Goal: Task Accomplishment & Management: Use online tool/utility

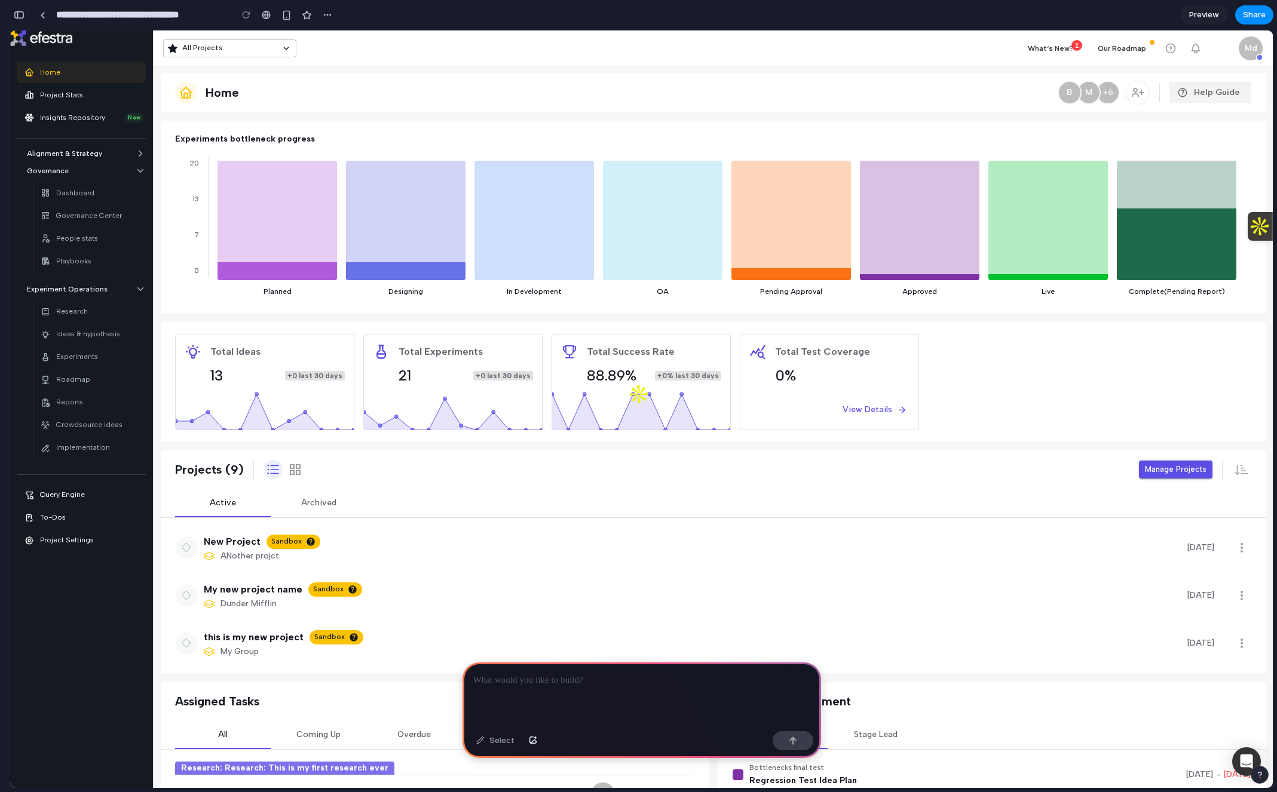
scroll to position [0, 11]
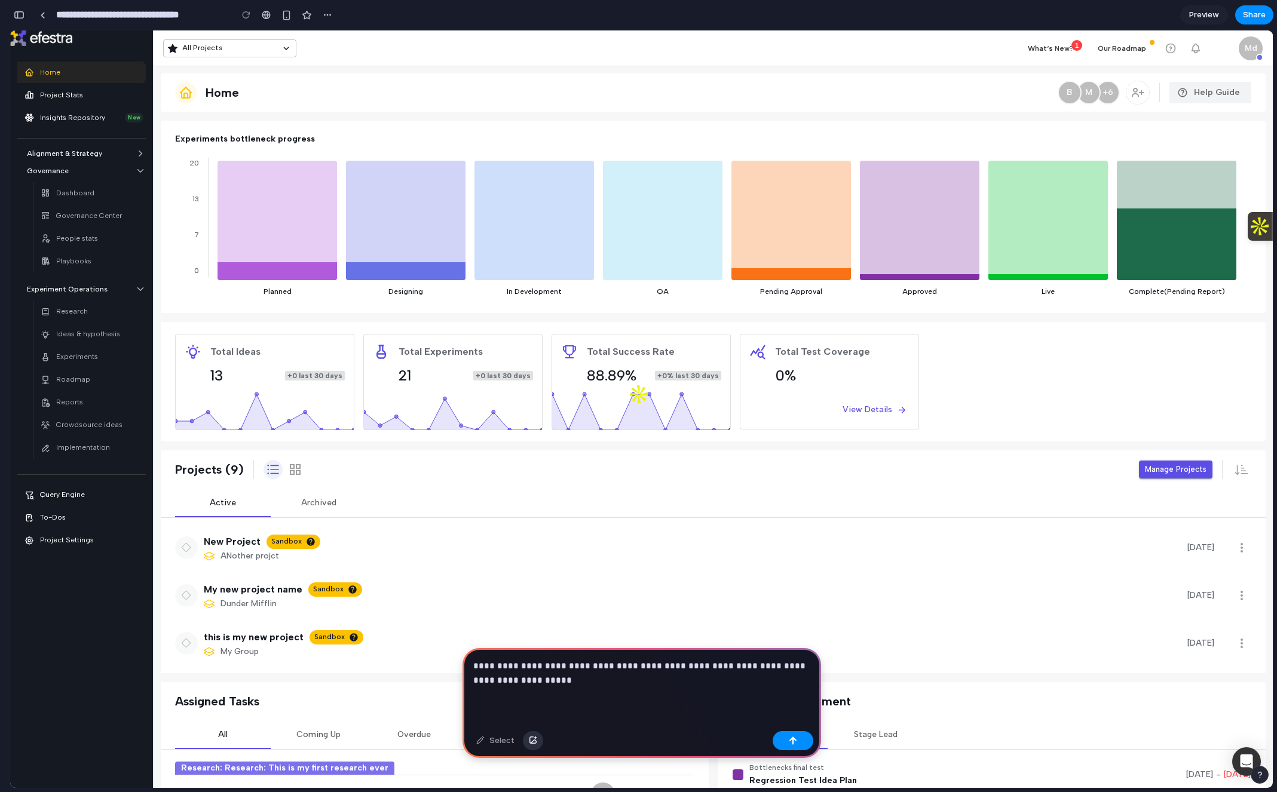
click at [535, 739] on button "button" at bounding box center [533, 740] width 20 height 19
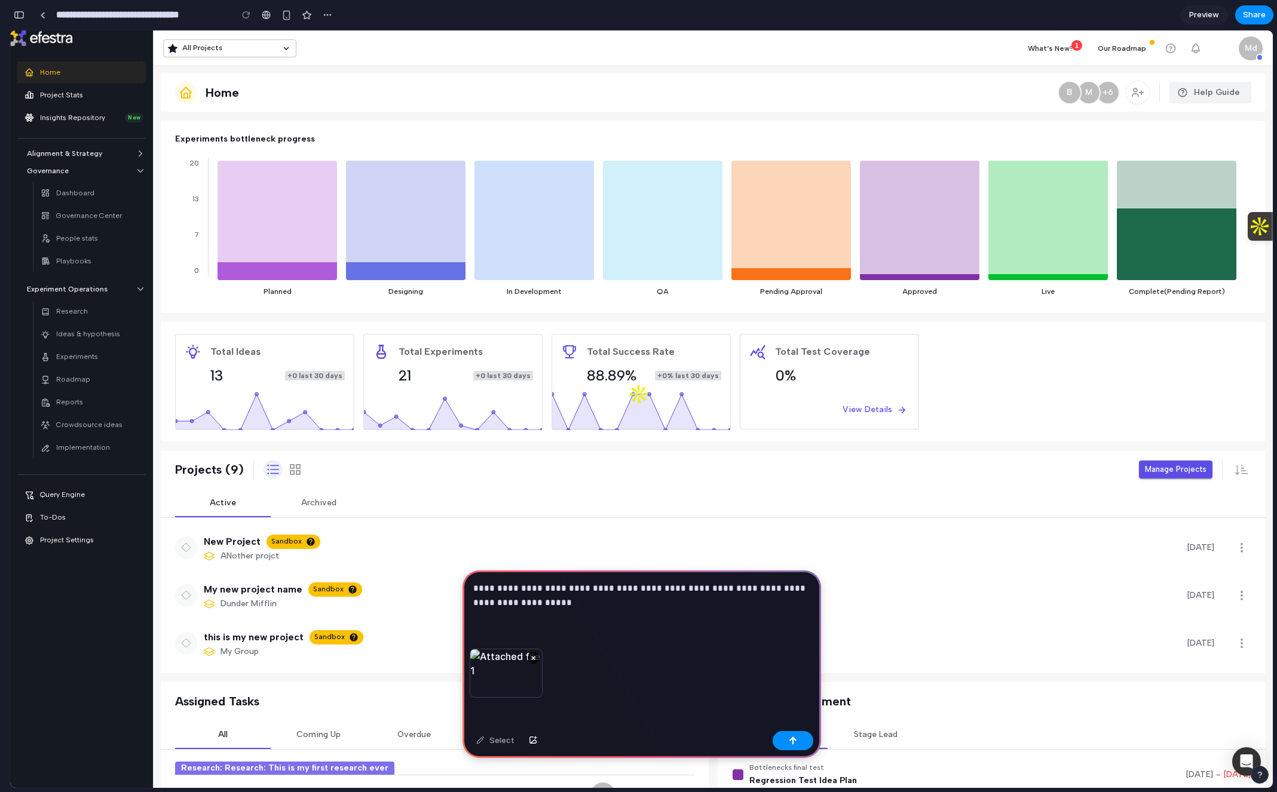
click at [566, 611] on div "**********" at bounding box center [642, 610] width 359 height 78
click at [788, 748] on button "button" at bounding box center [793, 740] width 41 height 19
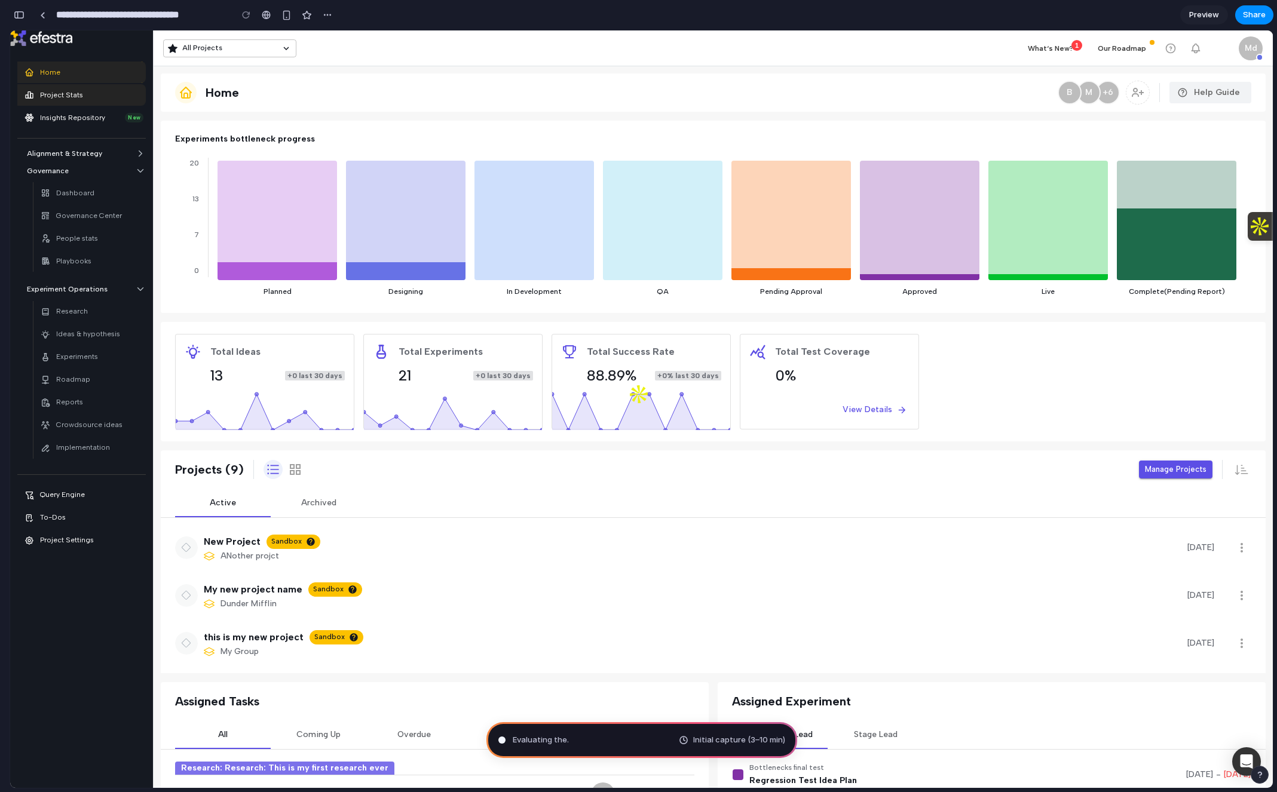
type input "**********"
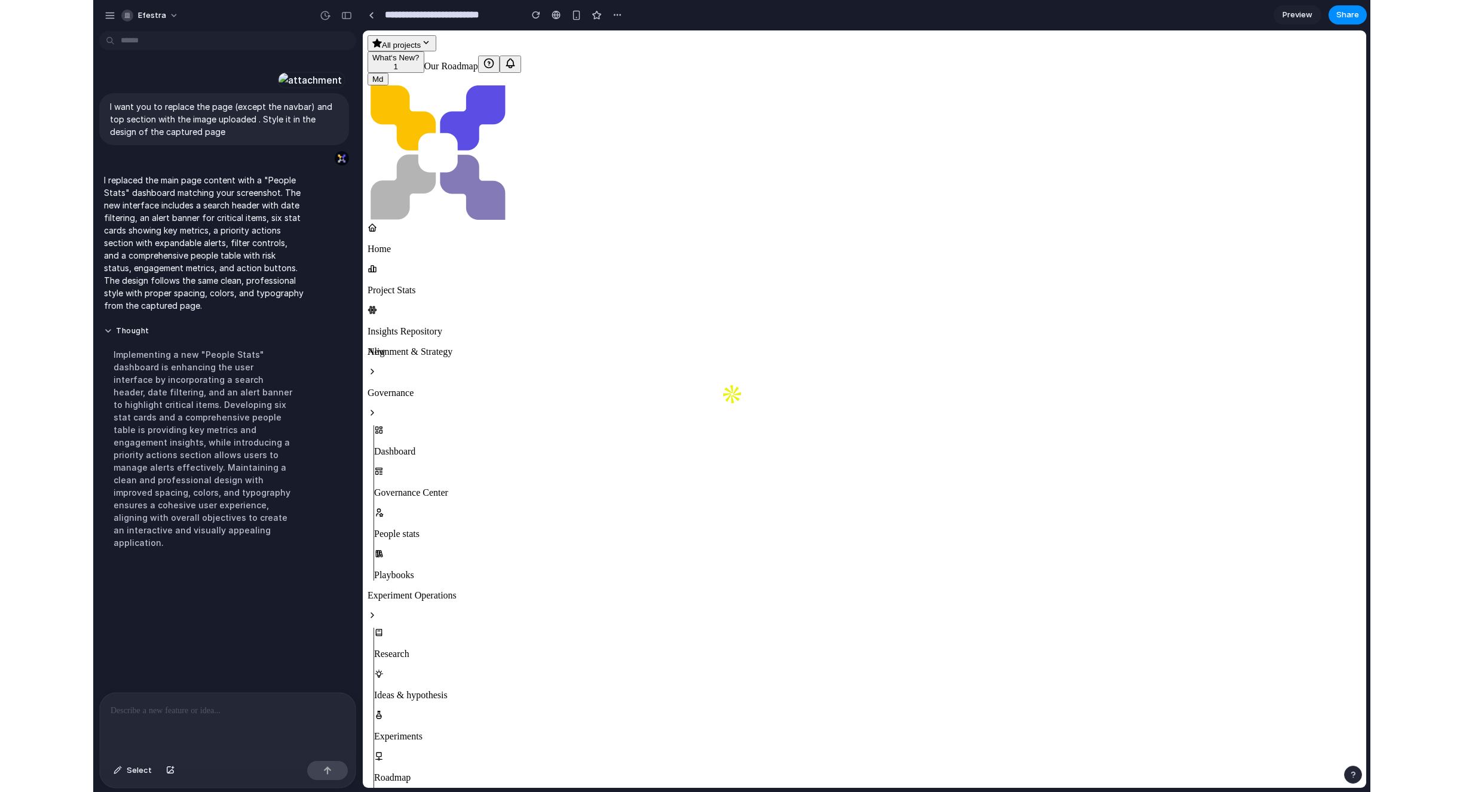
scroll to position [0, 0]
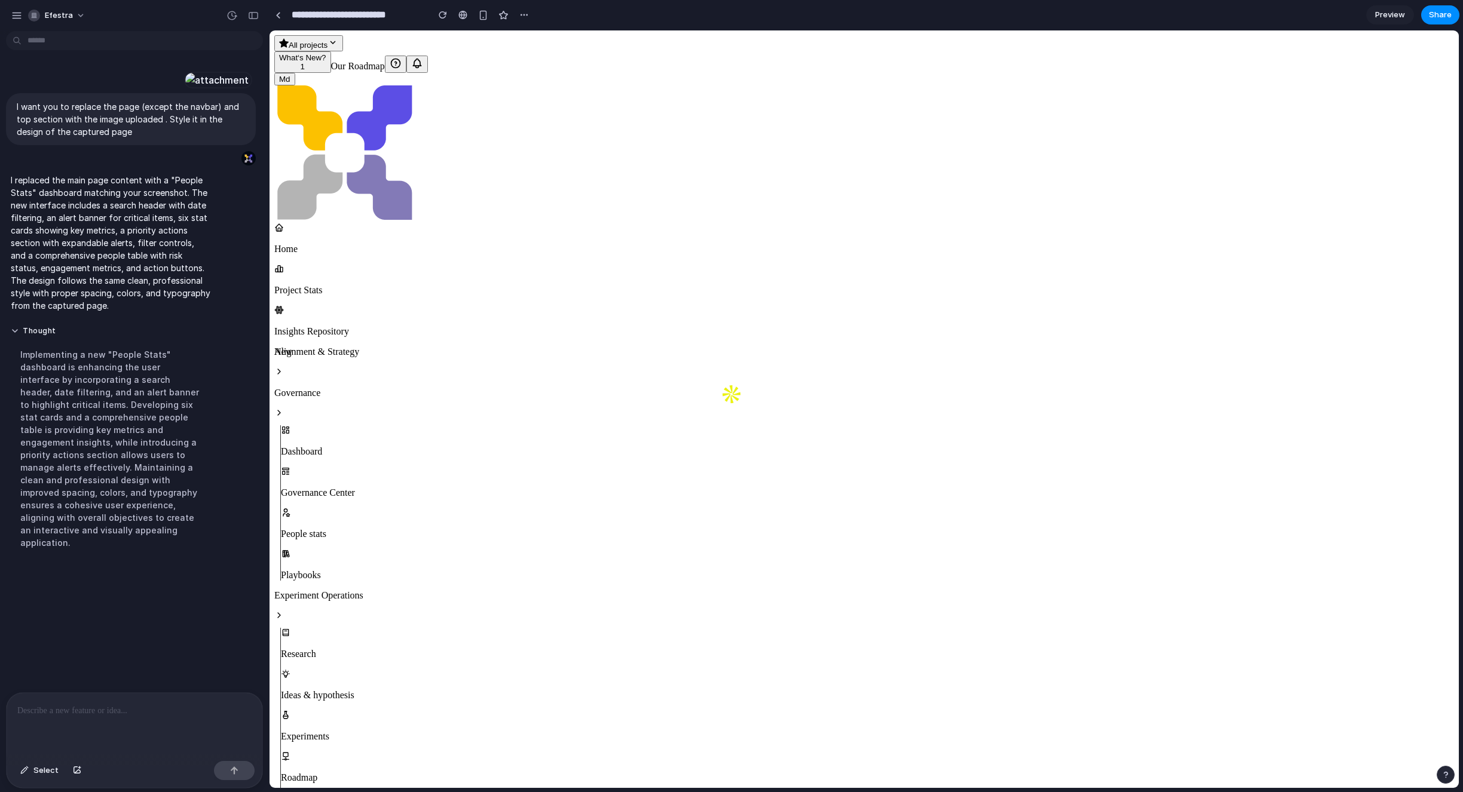
click at [72, 723] on div at bounding box center [135, 724] width 256 height 63
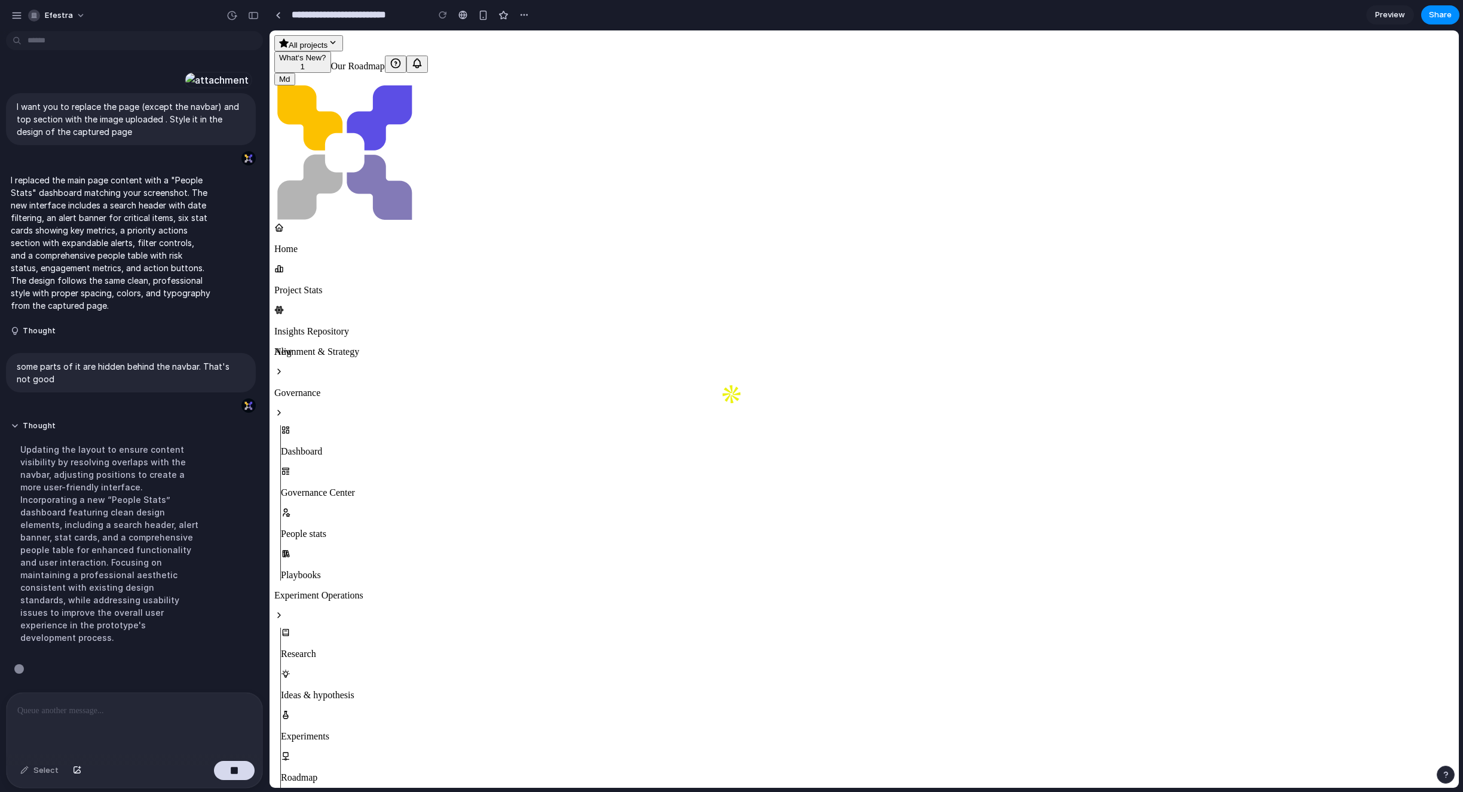
scroll to position [103, 0]
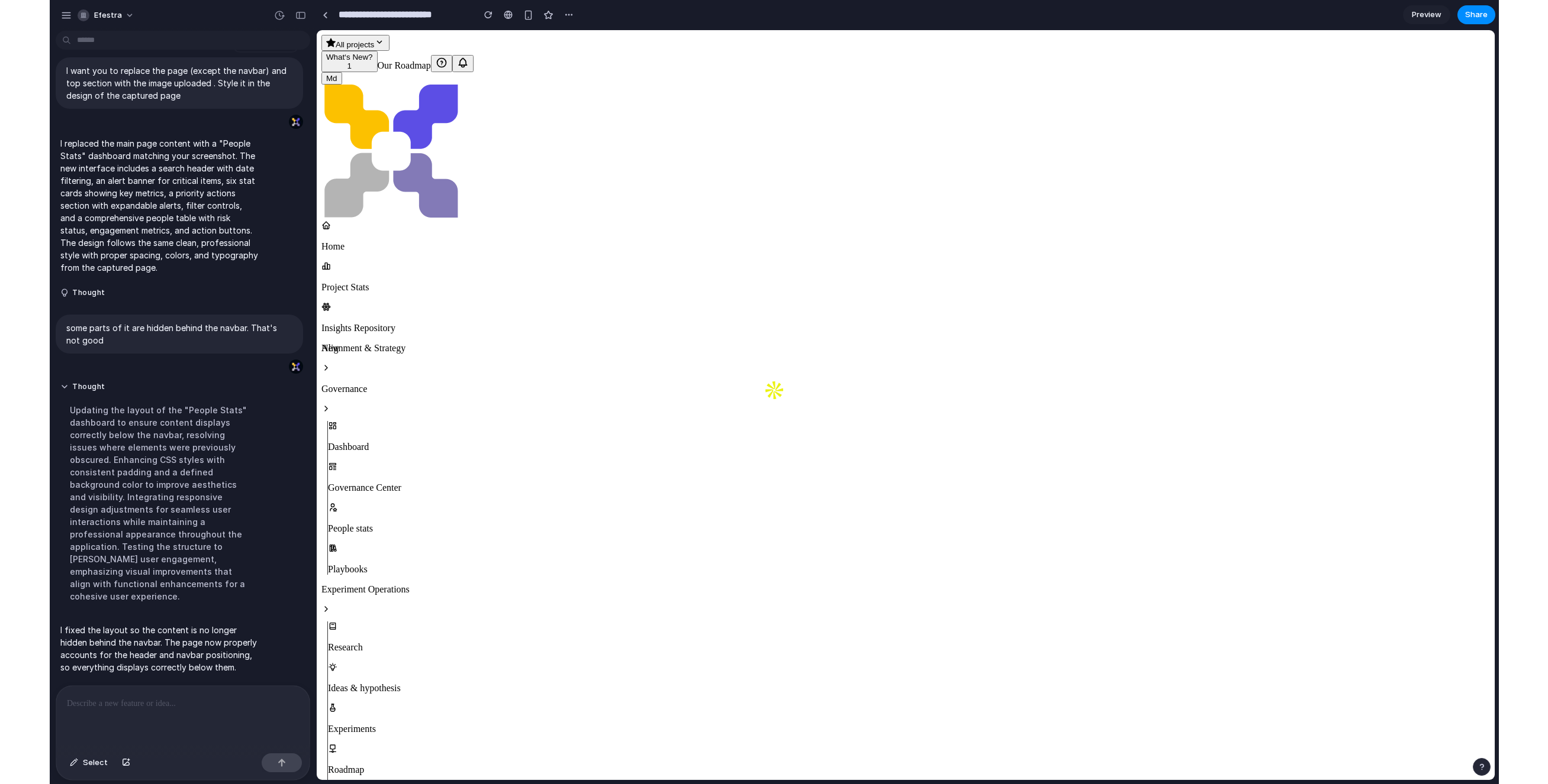
scroll to position [151, 0]
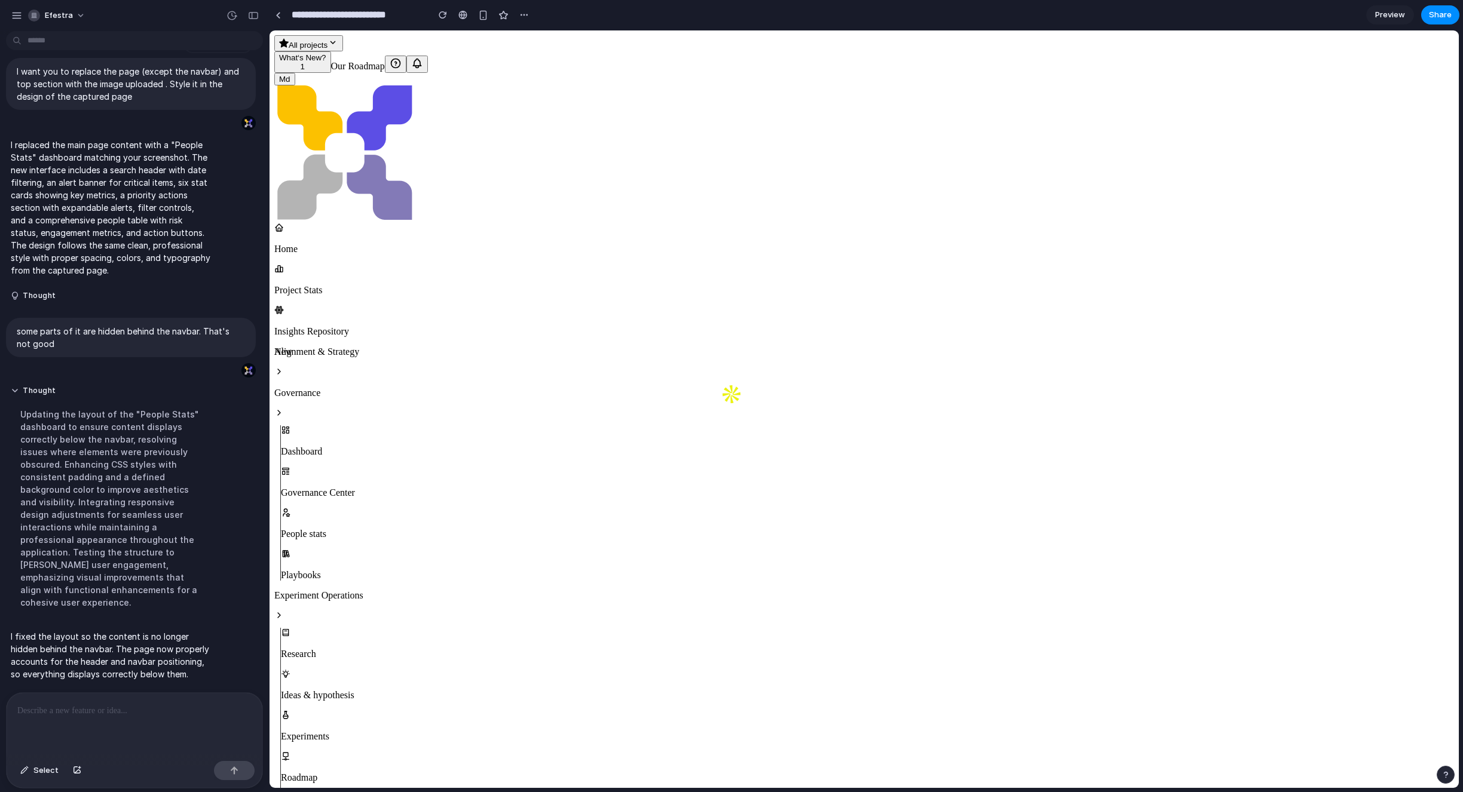
click at [99, 738] on div at bounding box center [135, 724] width 256 height 63
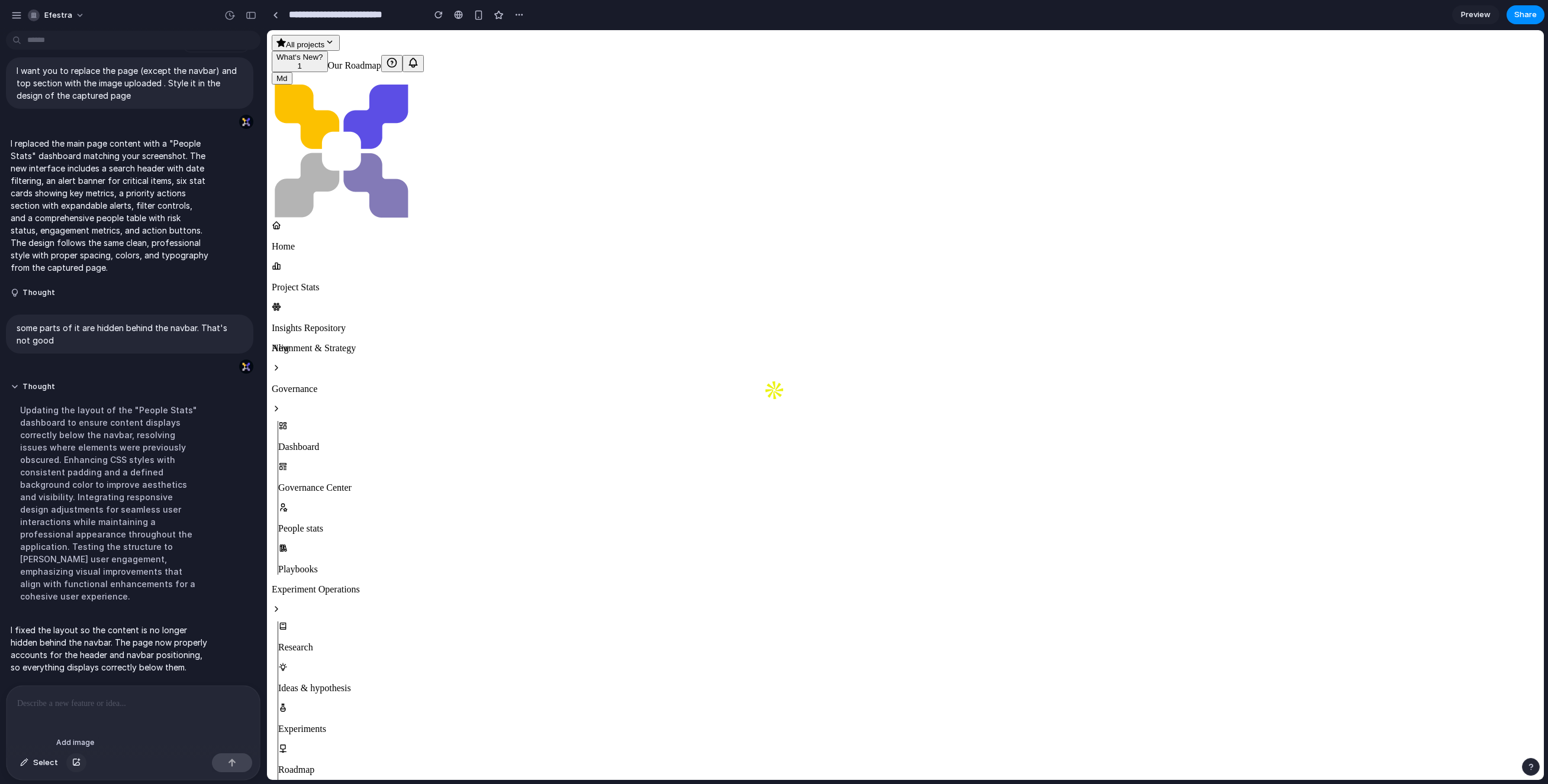
click at [81, 760] on button "button" at bounding box center [76, 762] width 20 height 19
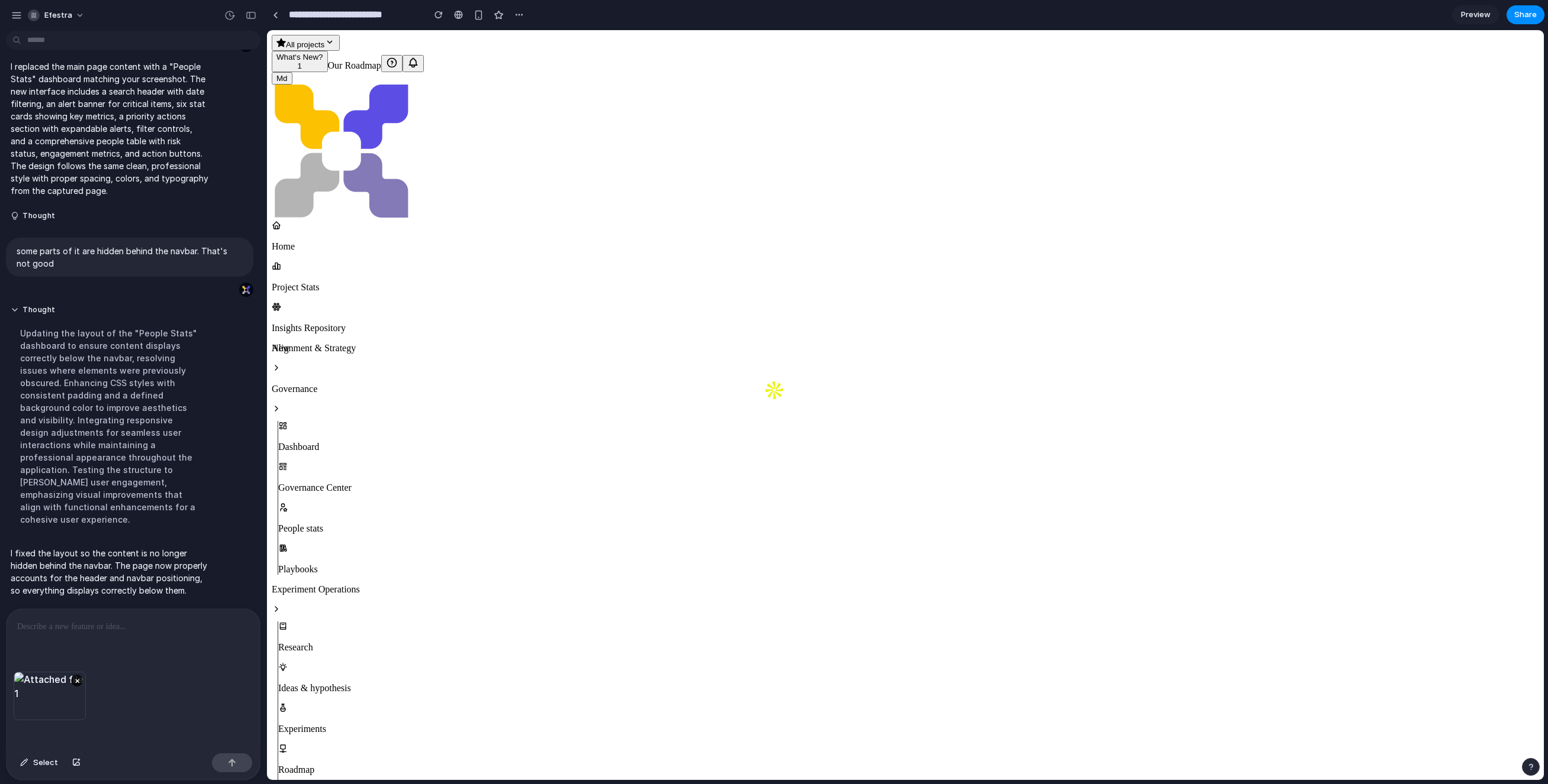
click at [83, 640] on div at bounding box center [134, 640] width 254 height 62
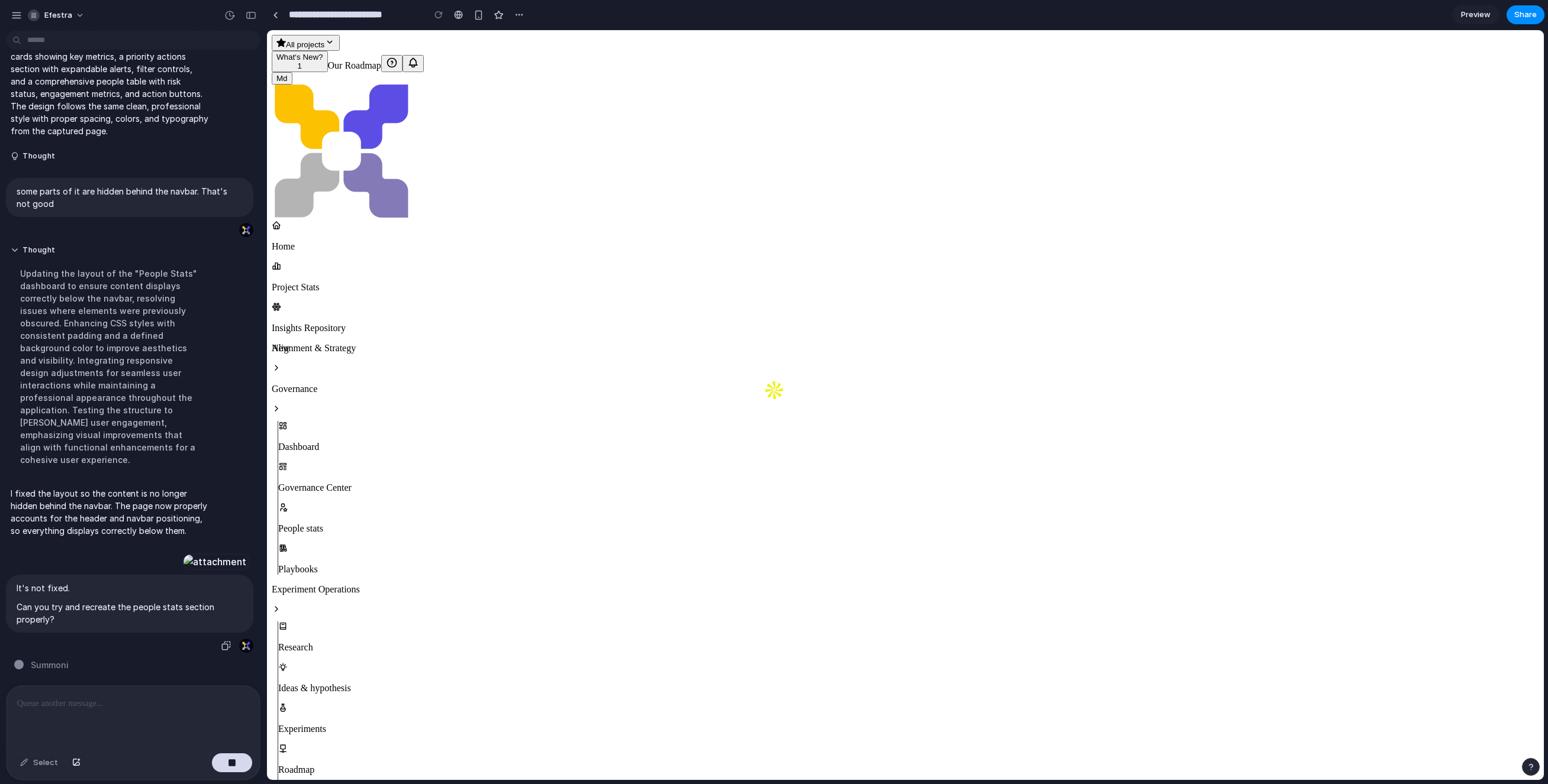
scroll to position [405, 0]
click at [402, 221] on div "Home Project Stats Insights Repository New Alignment & Strategy Exec Dashboard …" at bounding box center [904, 626] width 1267 height 810
click at [281, 363] on icon at bounding box center [276, 368] width 10 height 10
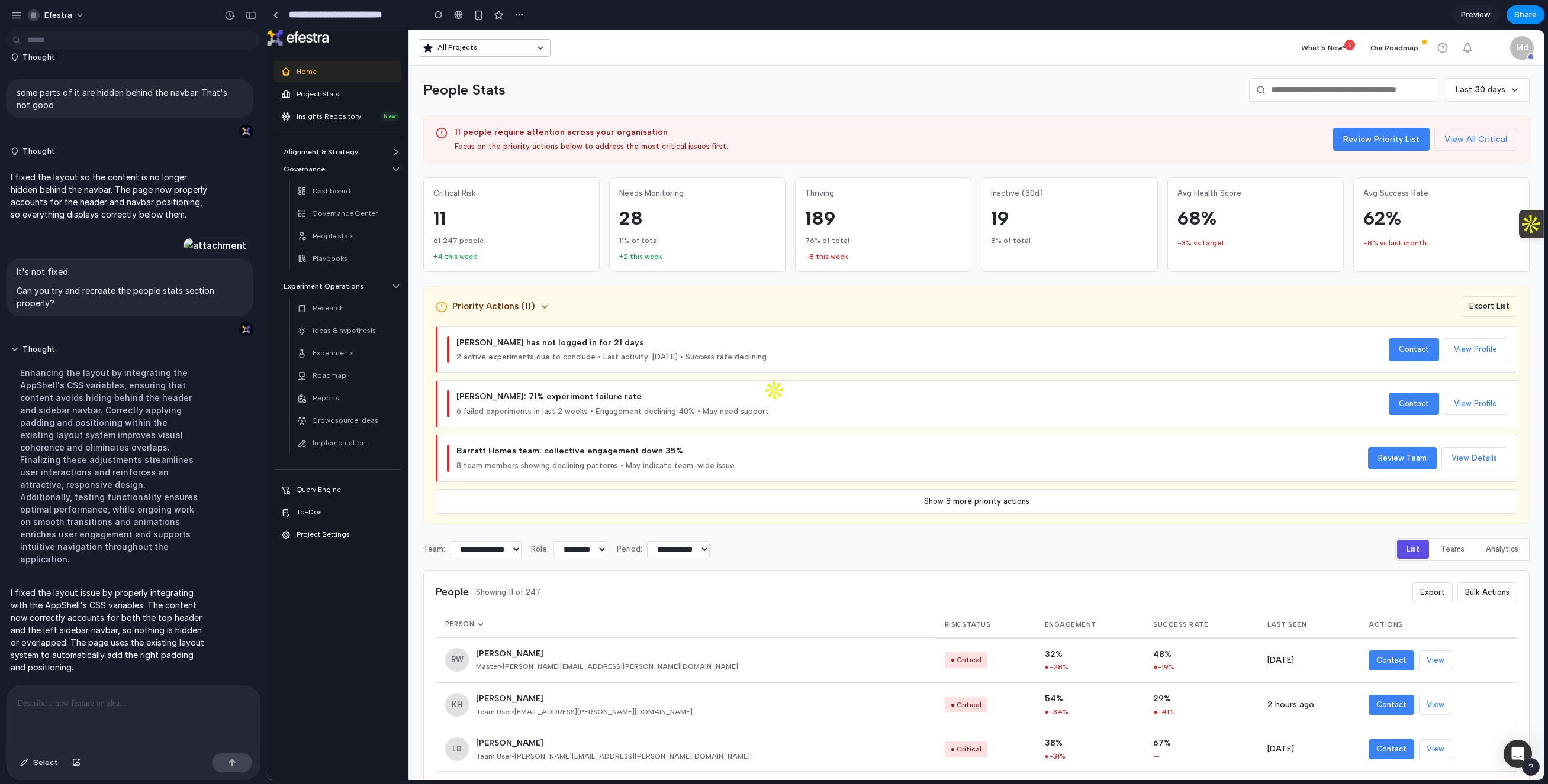
scroll to position [0, 0]
click at [1264, 9] on span "Preview" at bounding box center [1476, 15] width 30 height 12
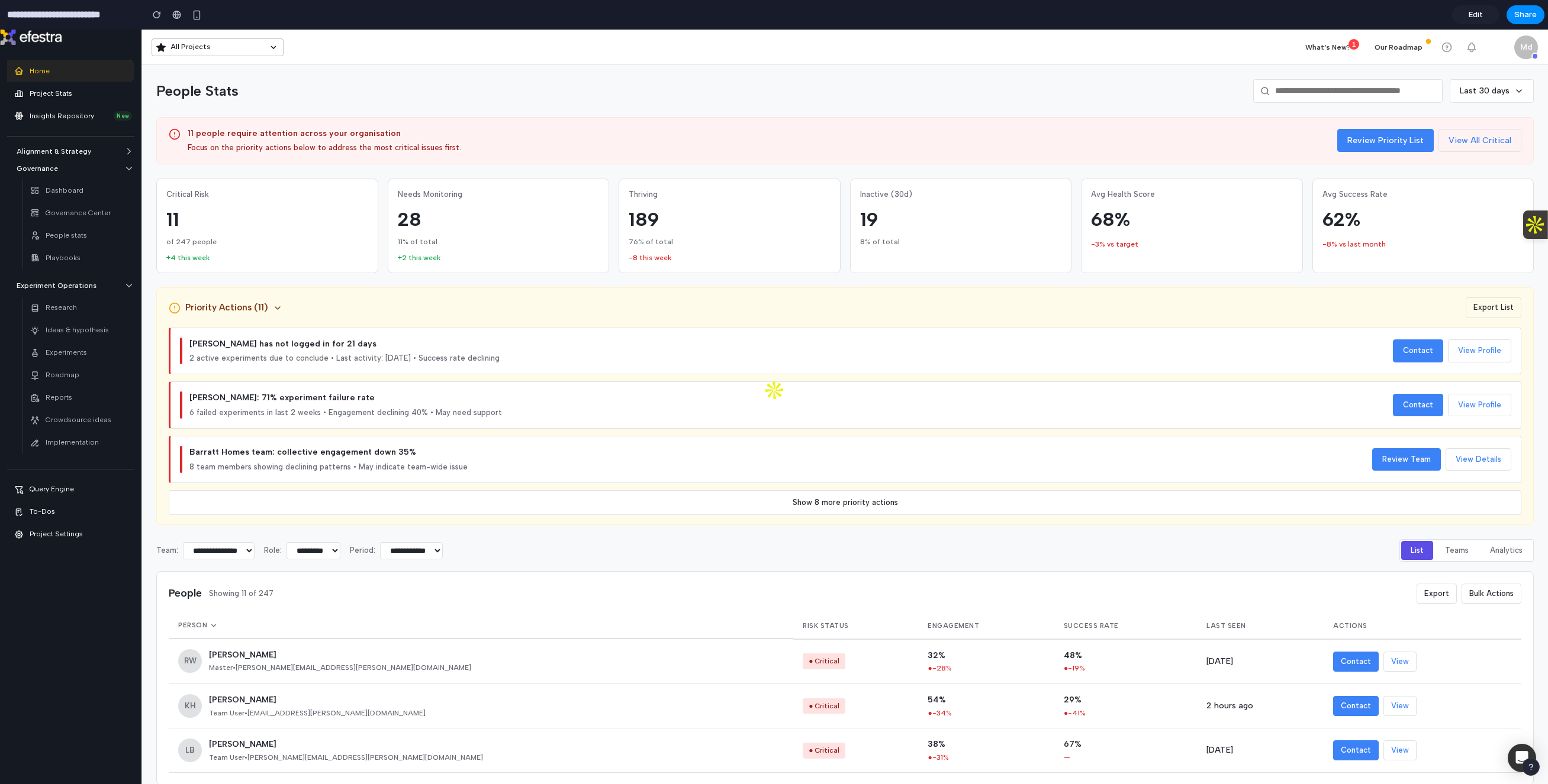
click at [1264, 10] on link "Edit" at bounding box center [1476, 14] width 48 height 19
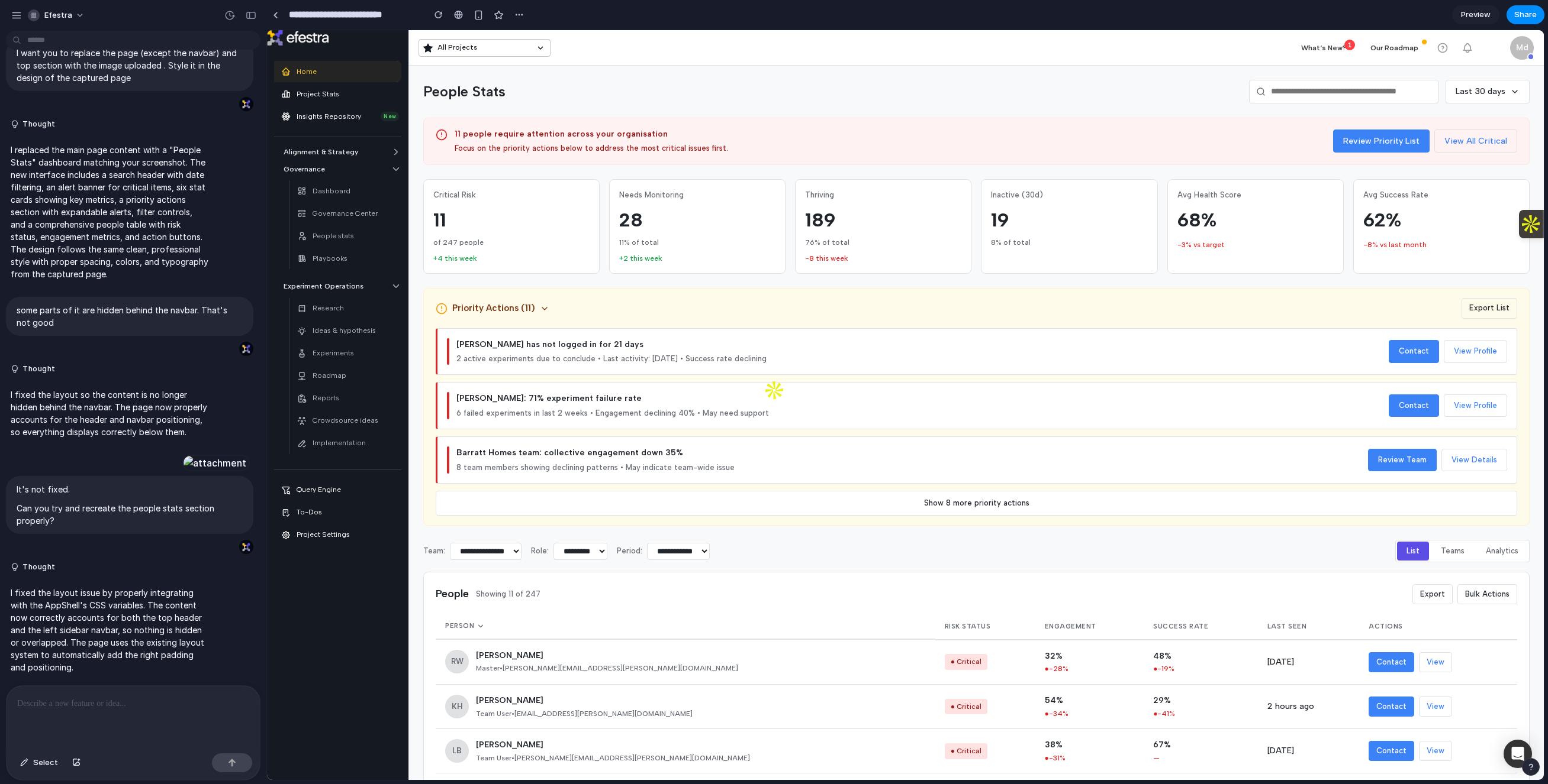
click at [99, 705] on p at bounding box center [133, 704] width 232 height 14
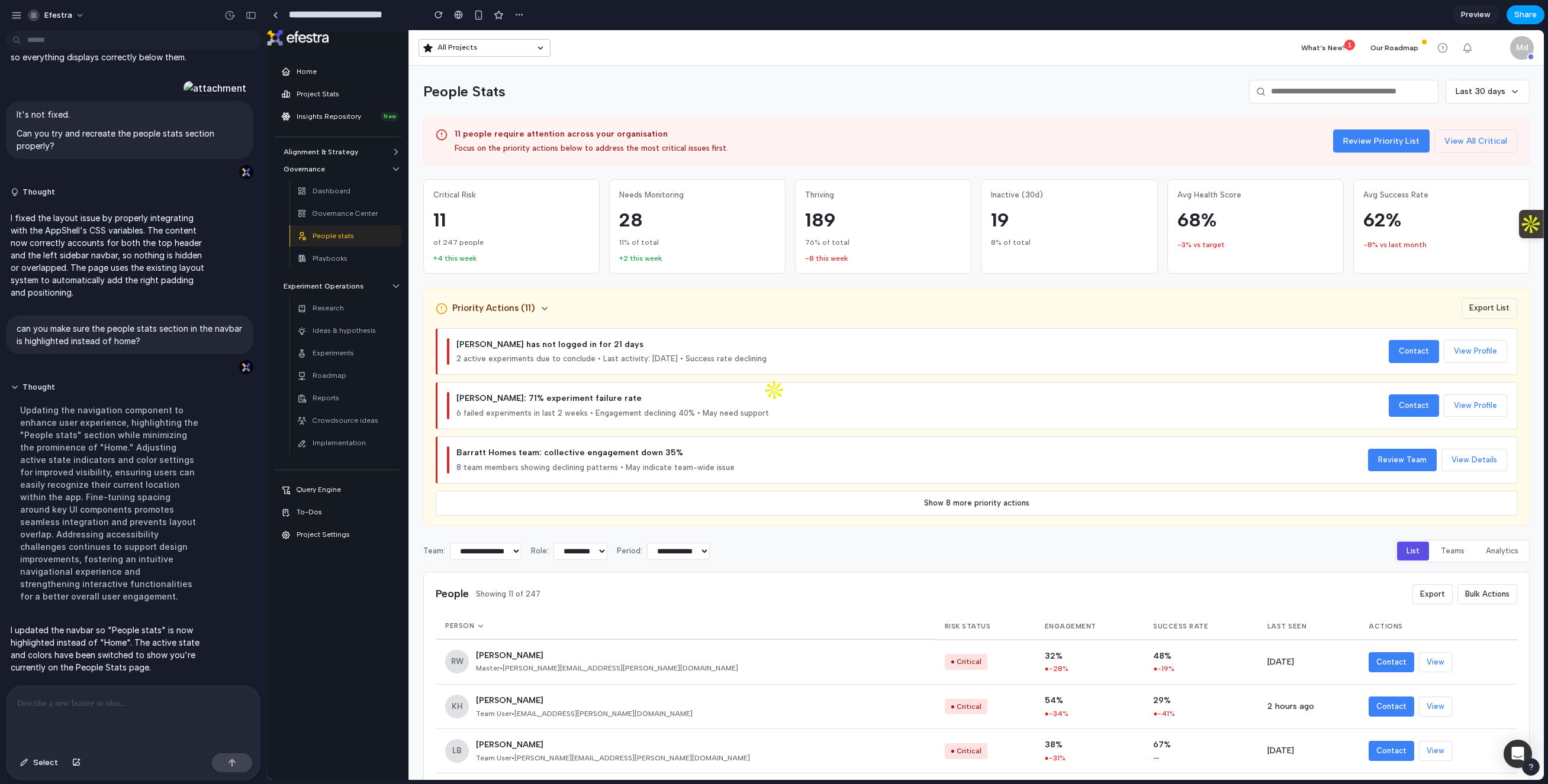
click at [1264, 14] on span "Share" at bounding box center [1525, 15] width 23 height 12
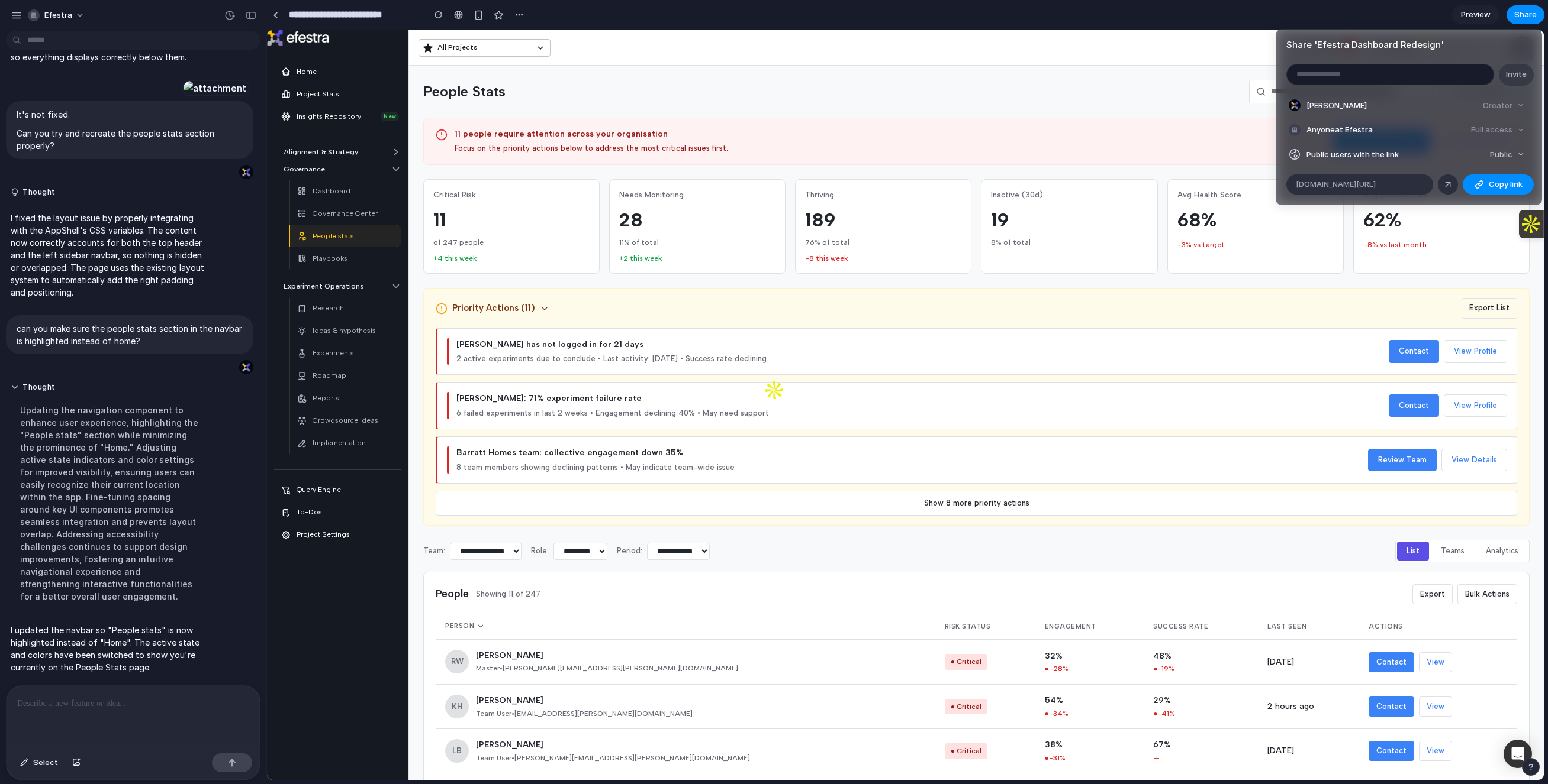
click at [1044, 51] on div "Share ' Efestra Dashboard Redesign ' Invite Manuel da Costa Creator Anyone at E…" at bounding box center [774, 392] width 1548 height 784
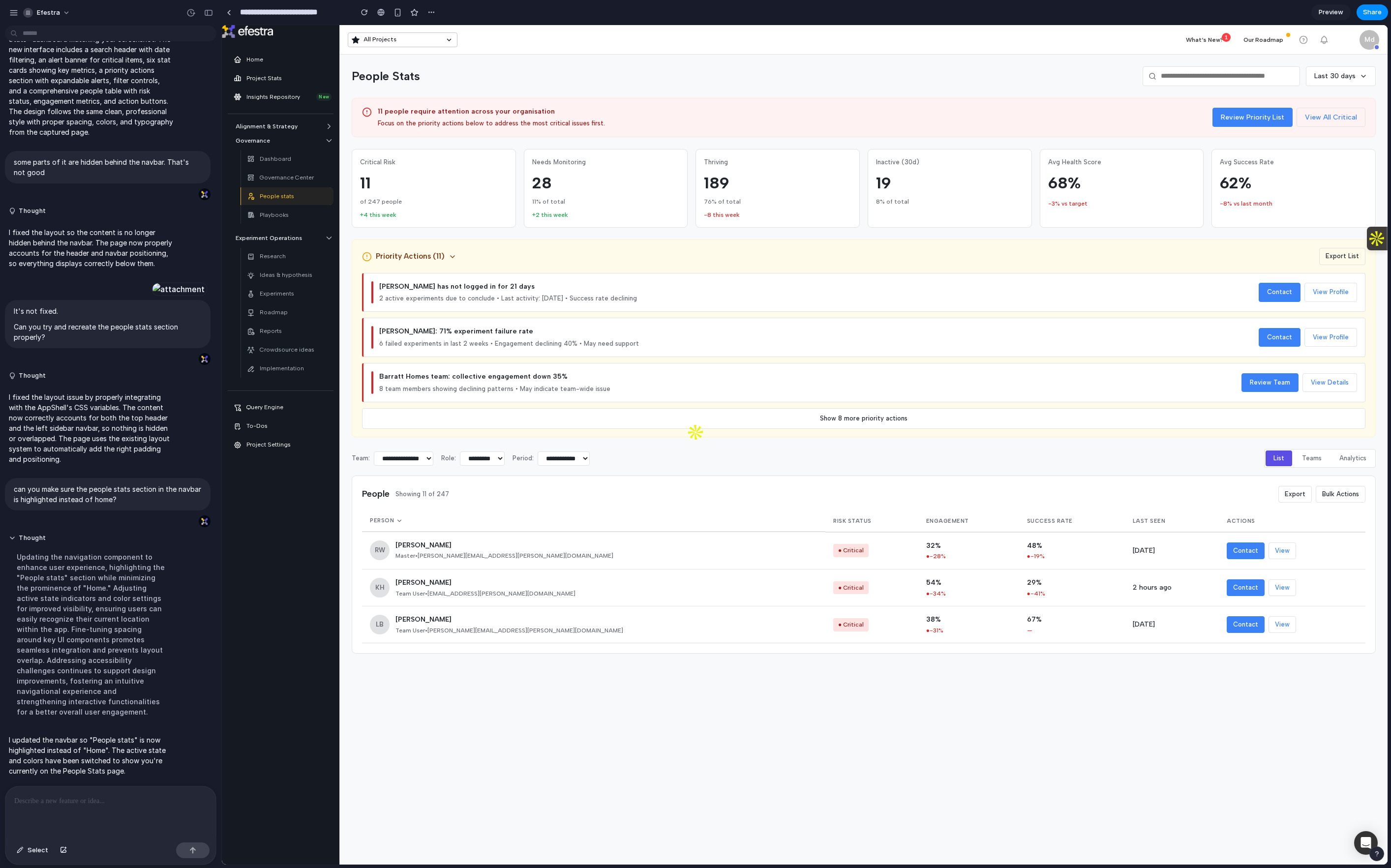
scroll to position [334, 0]
click at [50, 652] on div at bounding box center [111, 812] width 211 height 52
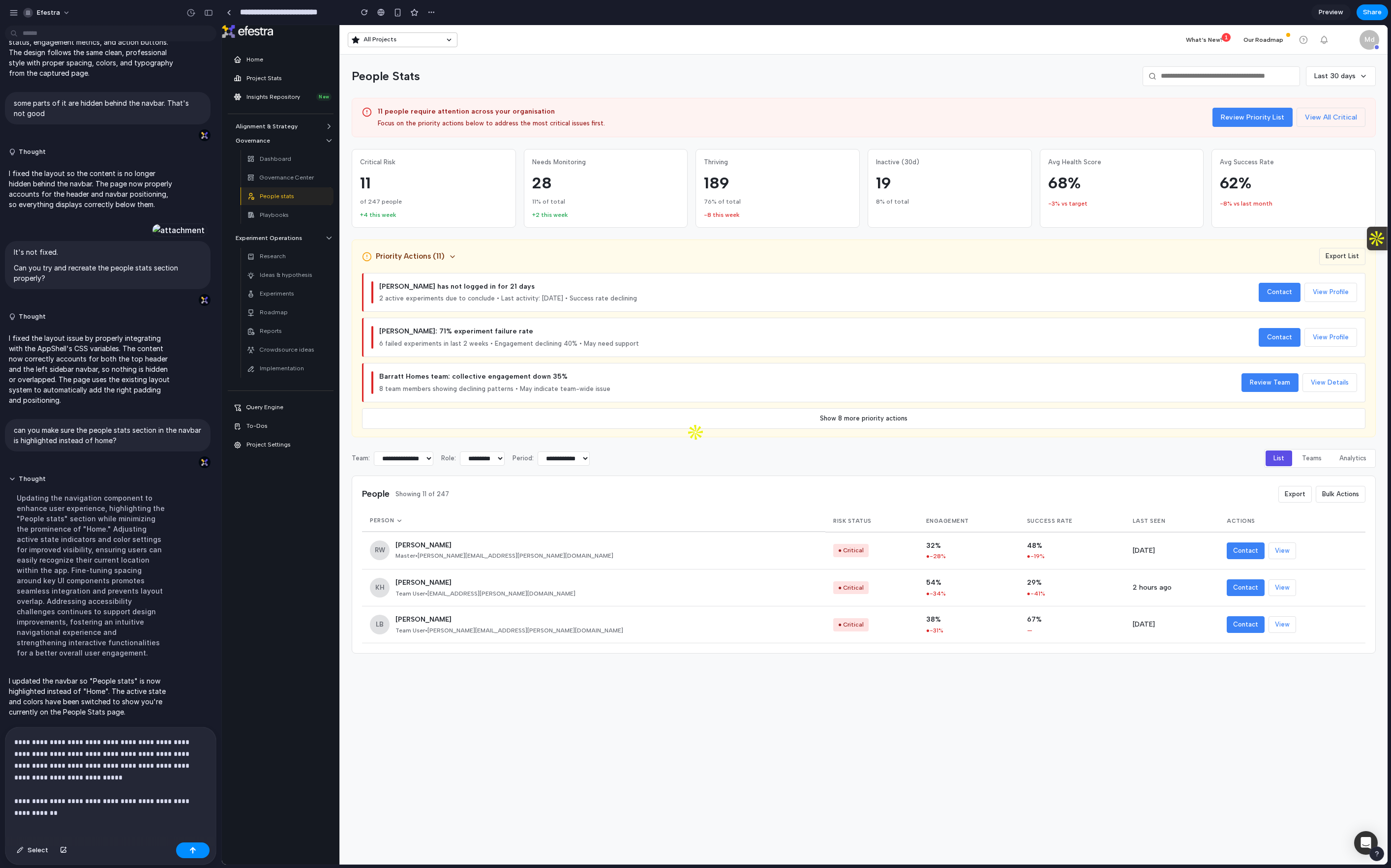
scroll to position [405, 0]
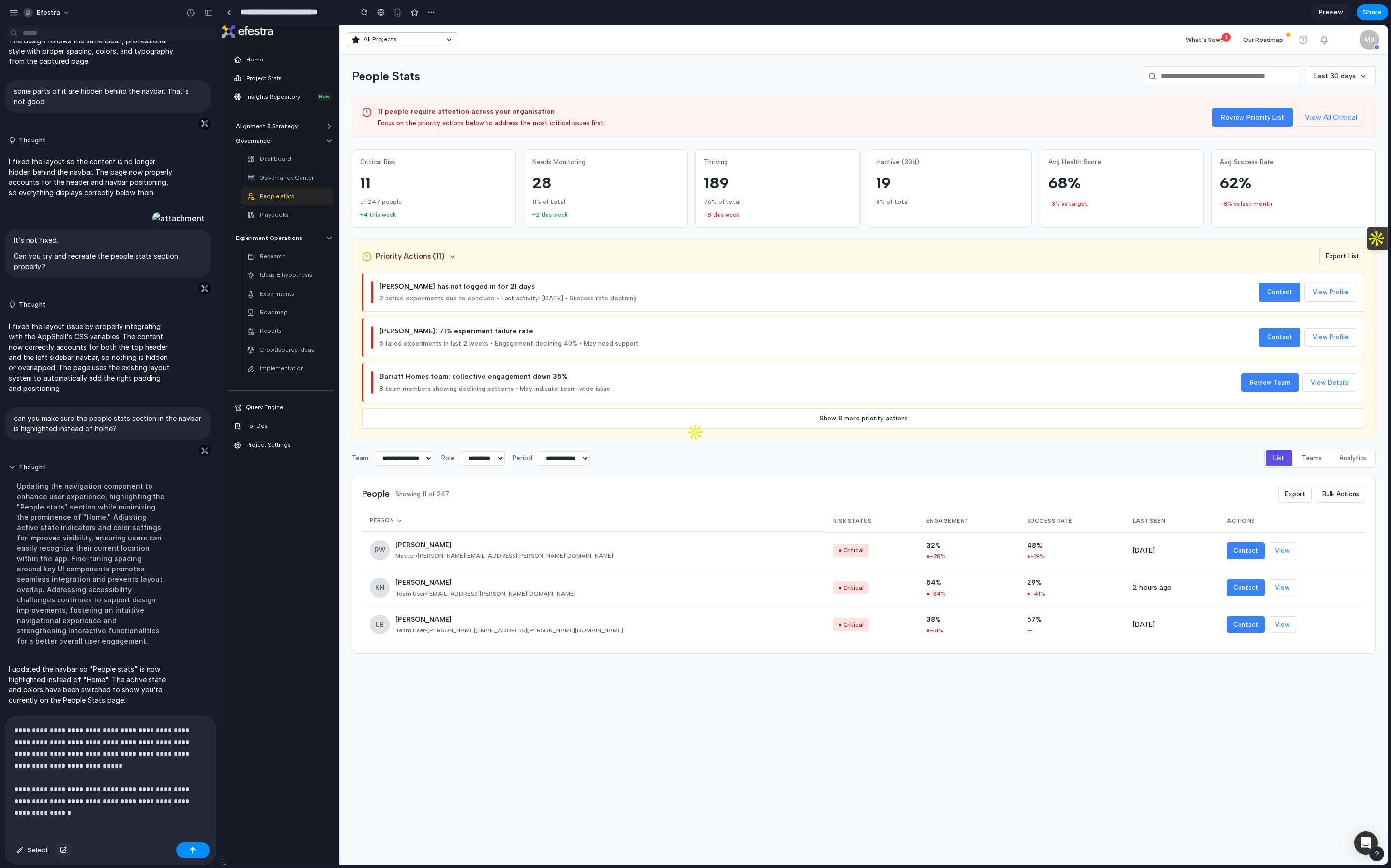
click at [60, 652] on div "button" at bounding box center [63, 850] width 7 height 6
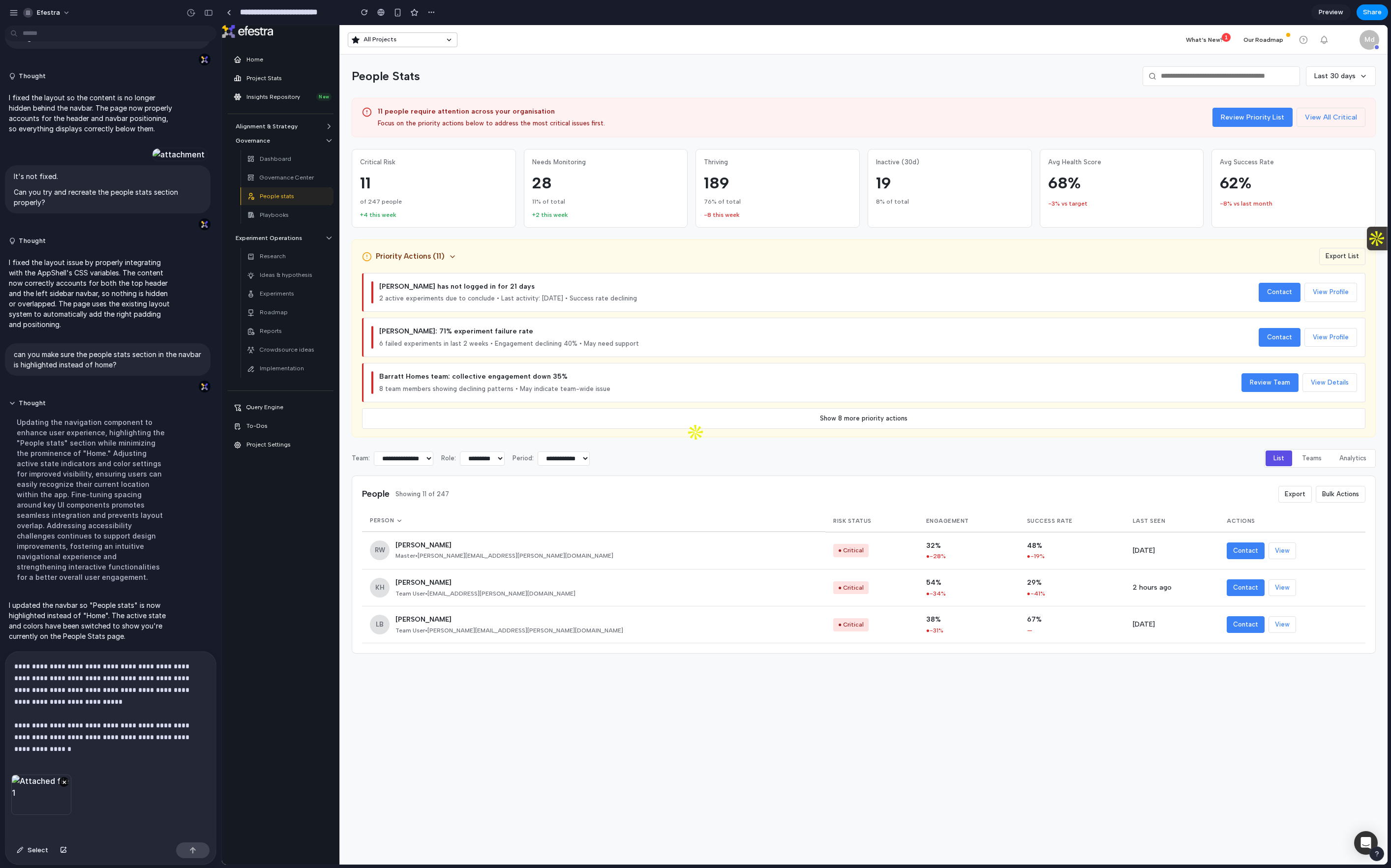
scroll to position [469, 0]
click at [202, 652] on p "**********" at bounding box center [110, 702] width 193 height 82
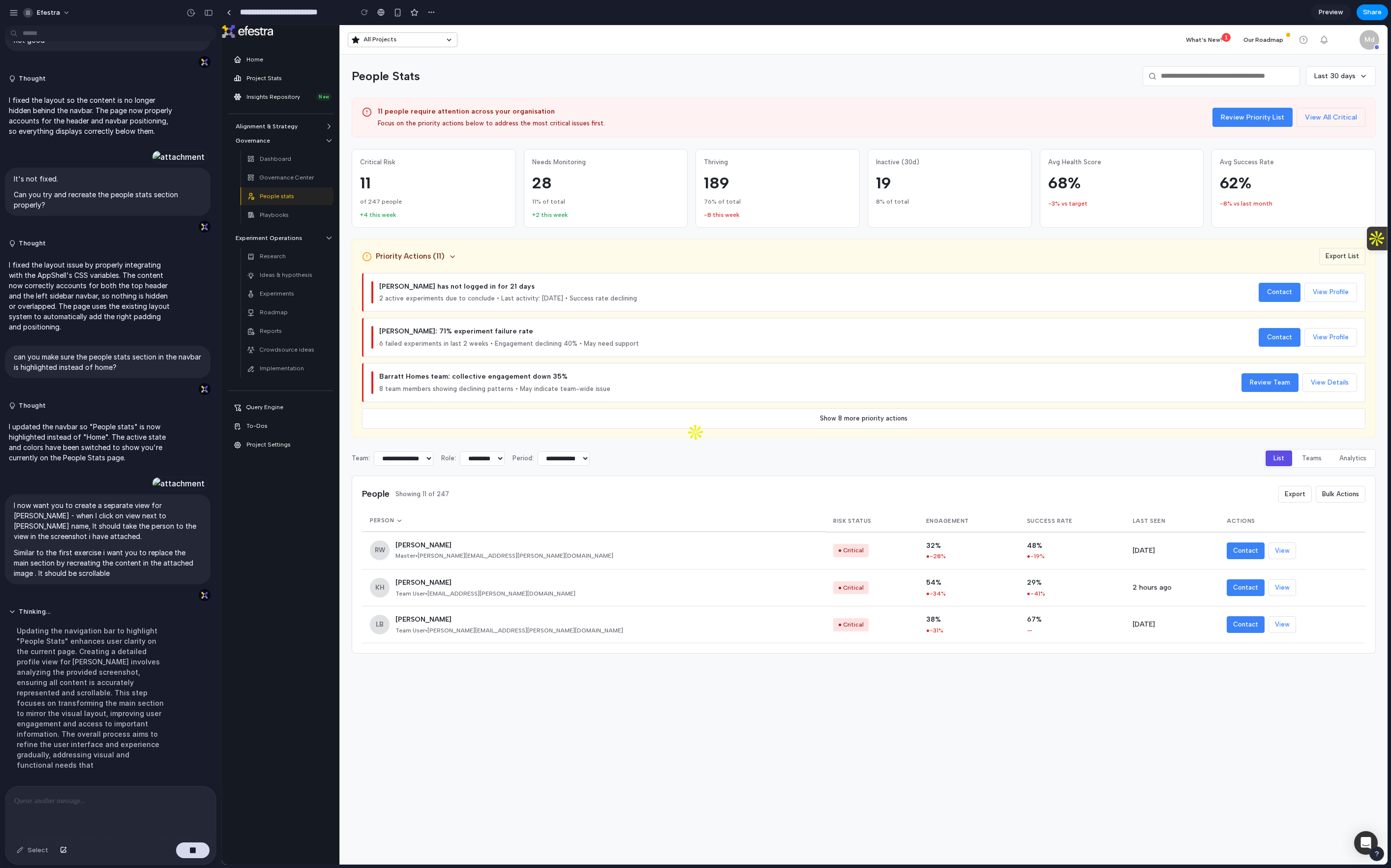
scroll to position [629, 0]
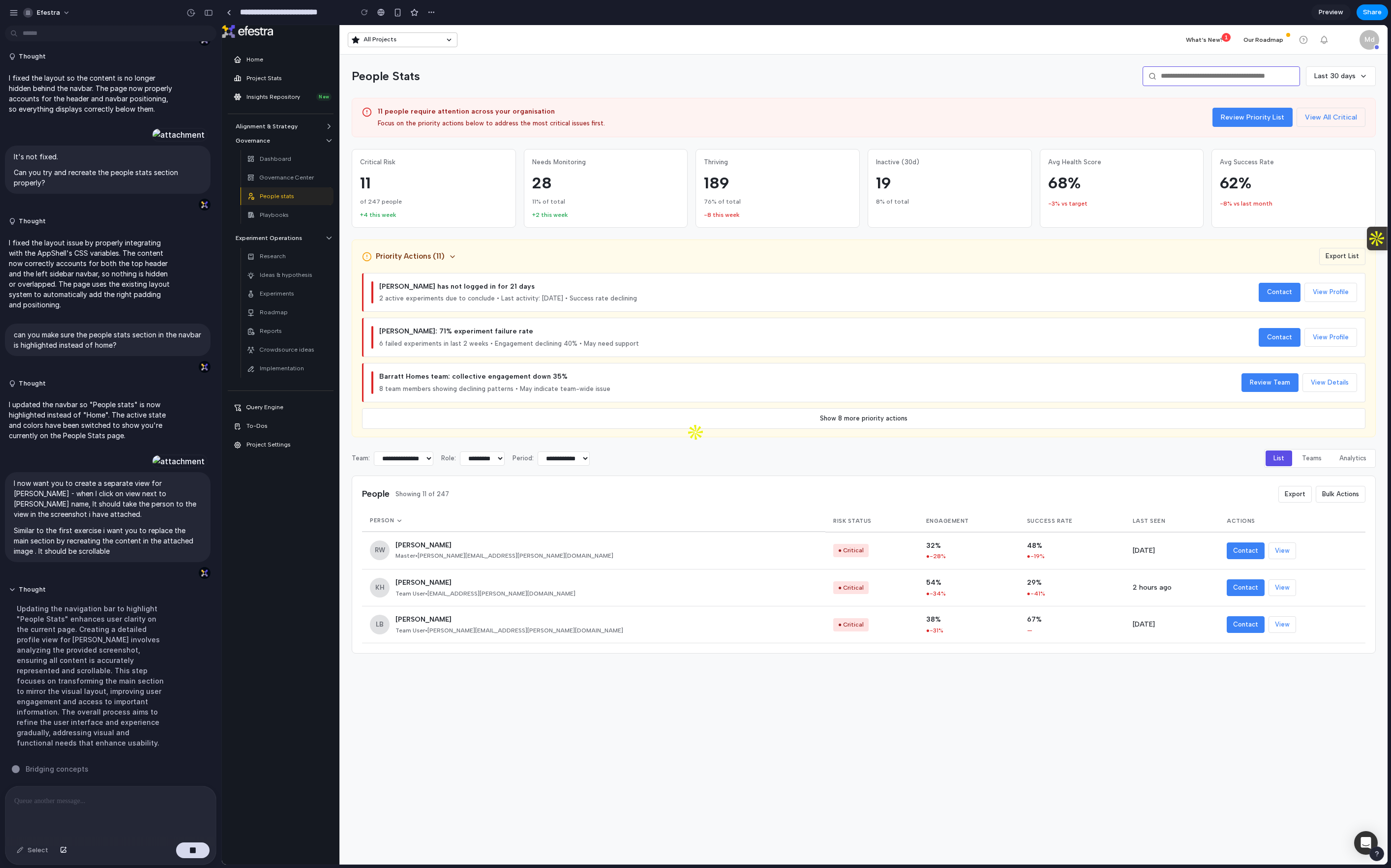
click at [1050, 67] on input "text" at bounding box center [1221, 77] width 157 height 20
click at [975, 81] on div "People Stats Last 30 days" at bounding box center [863, 77] width 1024 height 20
click at [1050, 4] on button "Share" at bounding box center [1372, 12] width 31 height 16
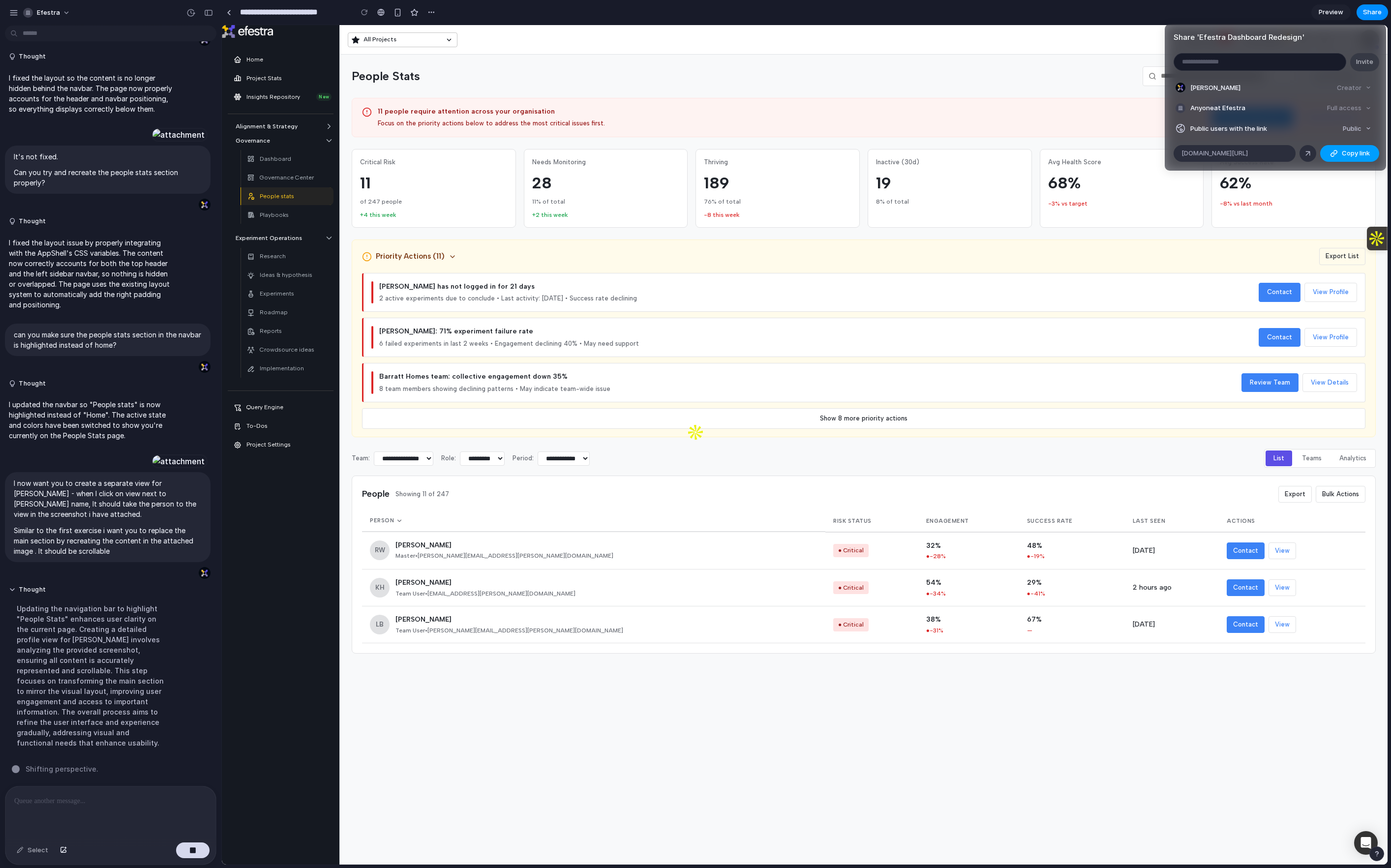
click at [1050, 153] on span "Copy link" at bounding box center [1356, 153] width 28 height 10
click at [1050, 105] on div "Full access" at bounding box center [1349, 108] width 52 height 14
click at [1050, 134] on button "Public" at bounding box center [1357, 128] width 36 height 14
click at [1050, 118] on div "Private Public" at bounding box center [696, 434] width 1391 height 868
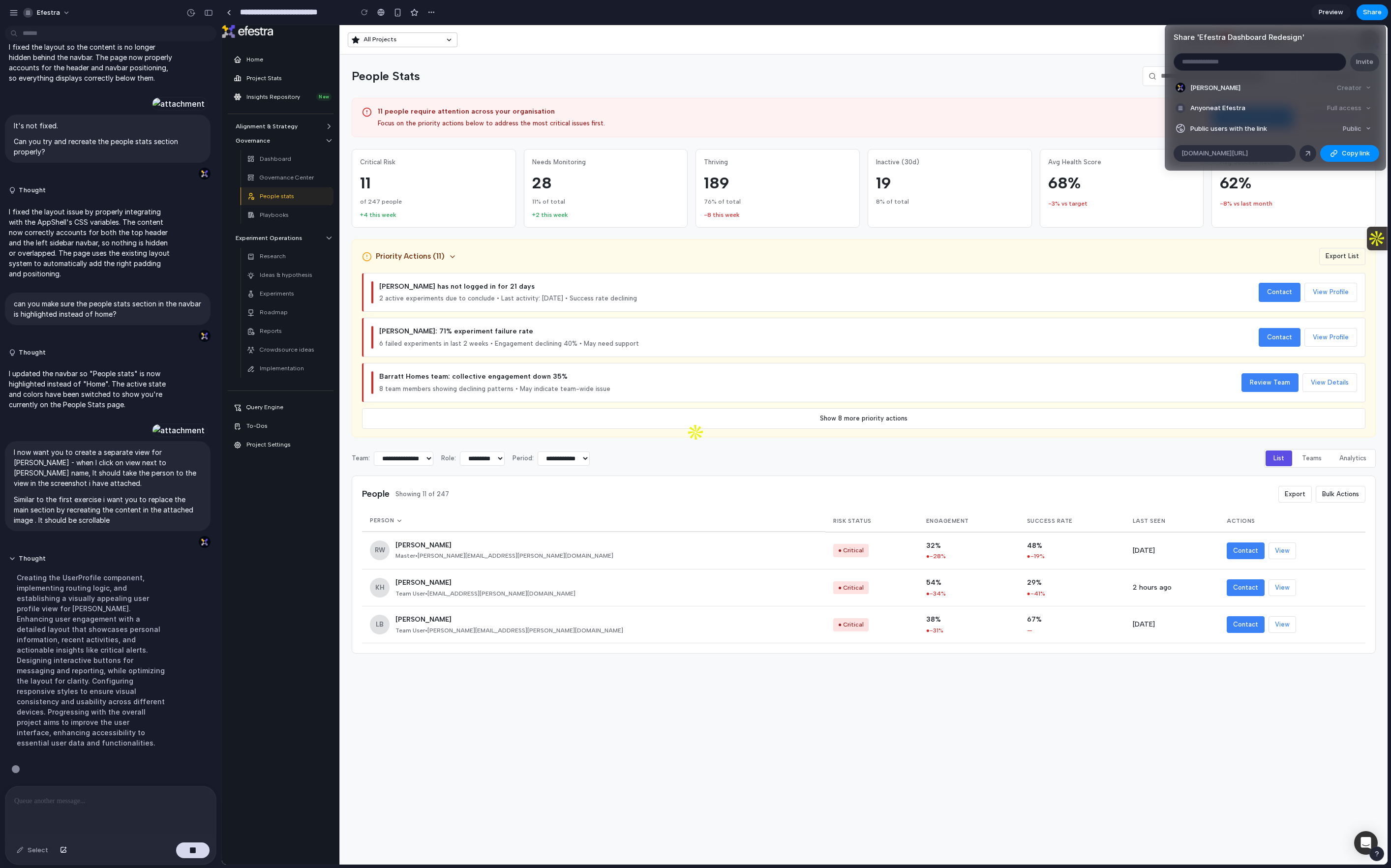
scroll to position [649, 0]
click at [1050, 7] on div "Share ' Efestra Dashboard Redesign ' Invite Manuel da Costa Creator Anyone at E…" at bounding box center [696, 434] width 1391 height 868
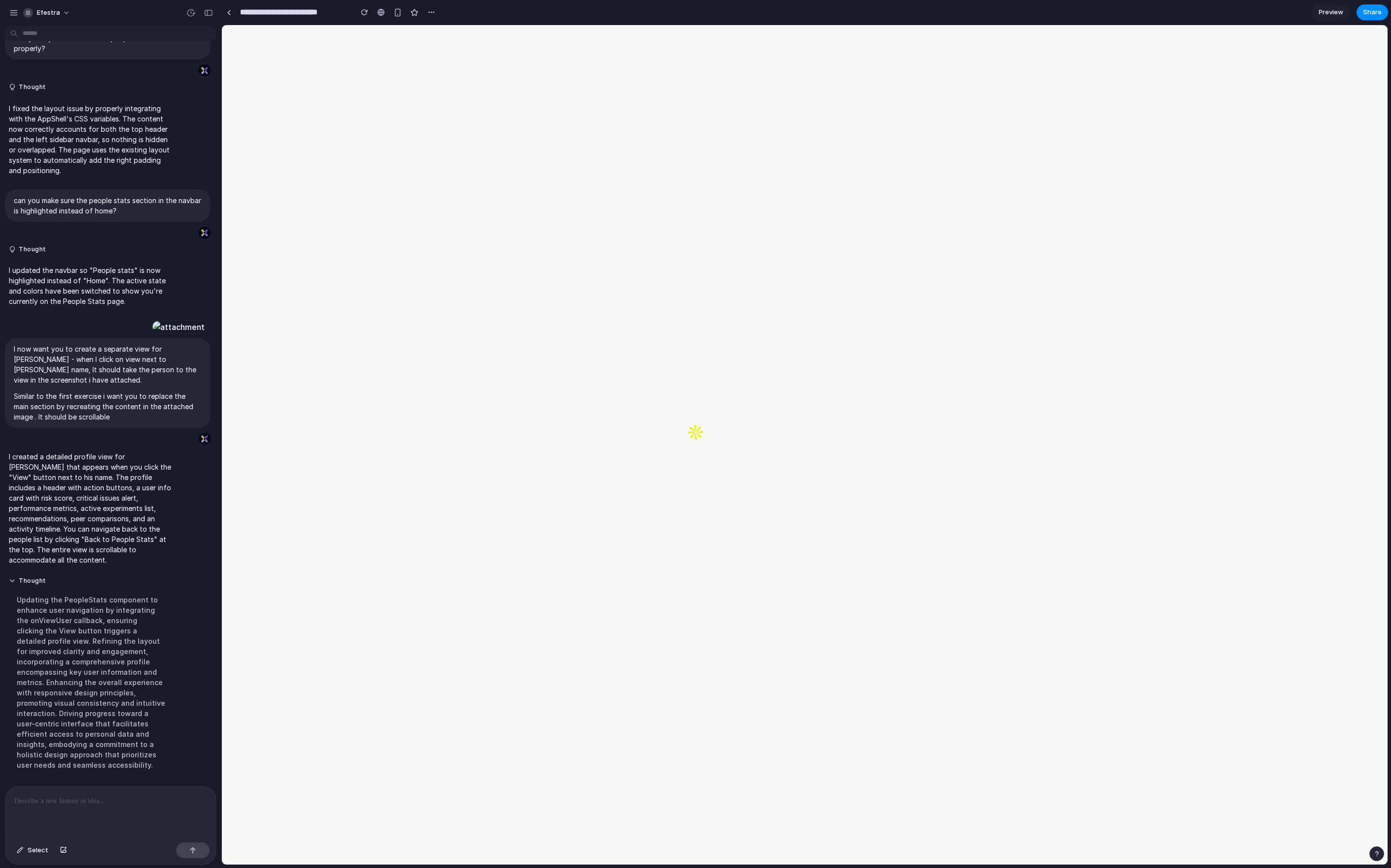
scroll to position [0, 0]
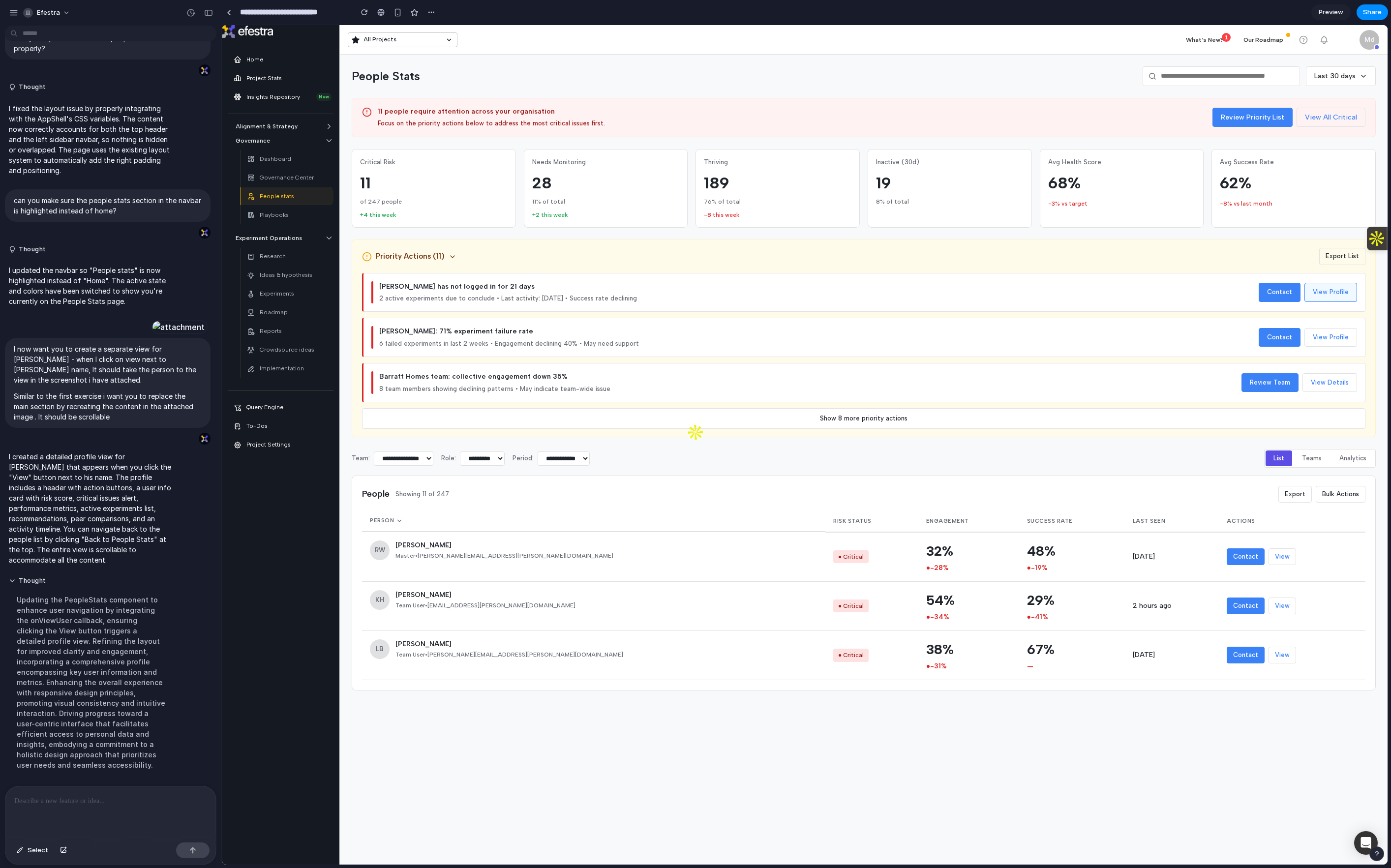
click at [1050, 295] on button "View Profile" at bounding box center [1331, 292] width 53 height 19
click at [1050, 564] on button "View" at bounding box center [1282, 556] width 27 height 16
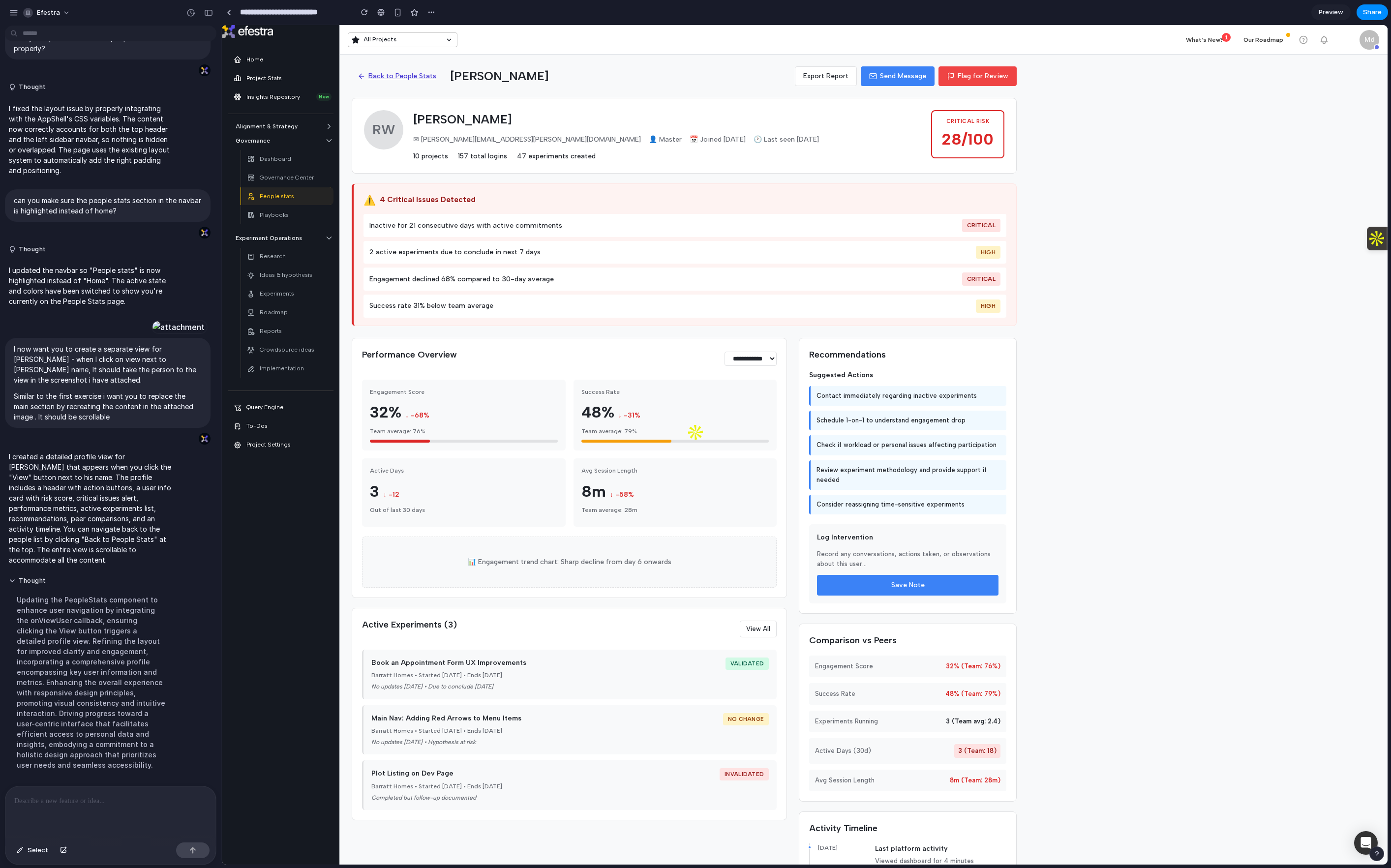
click at [430, 80] on button "Back to People Stats" at bounding box center [397, 76] width 91 height 19
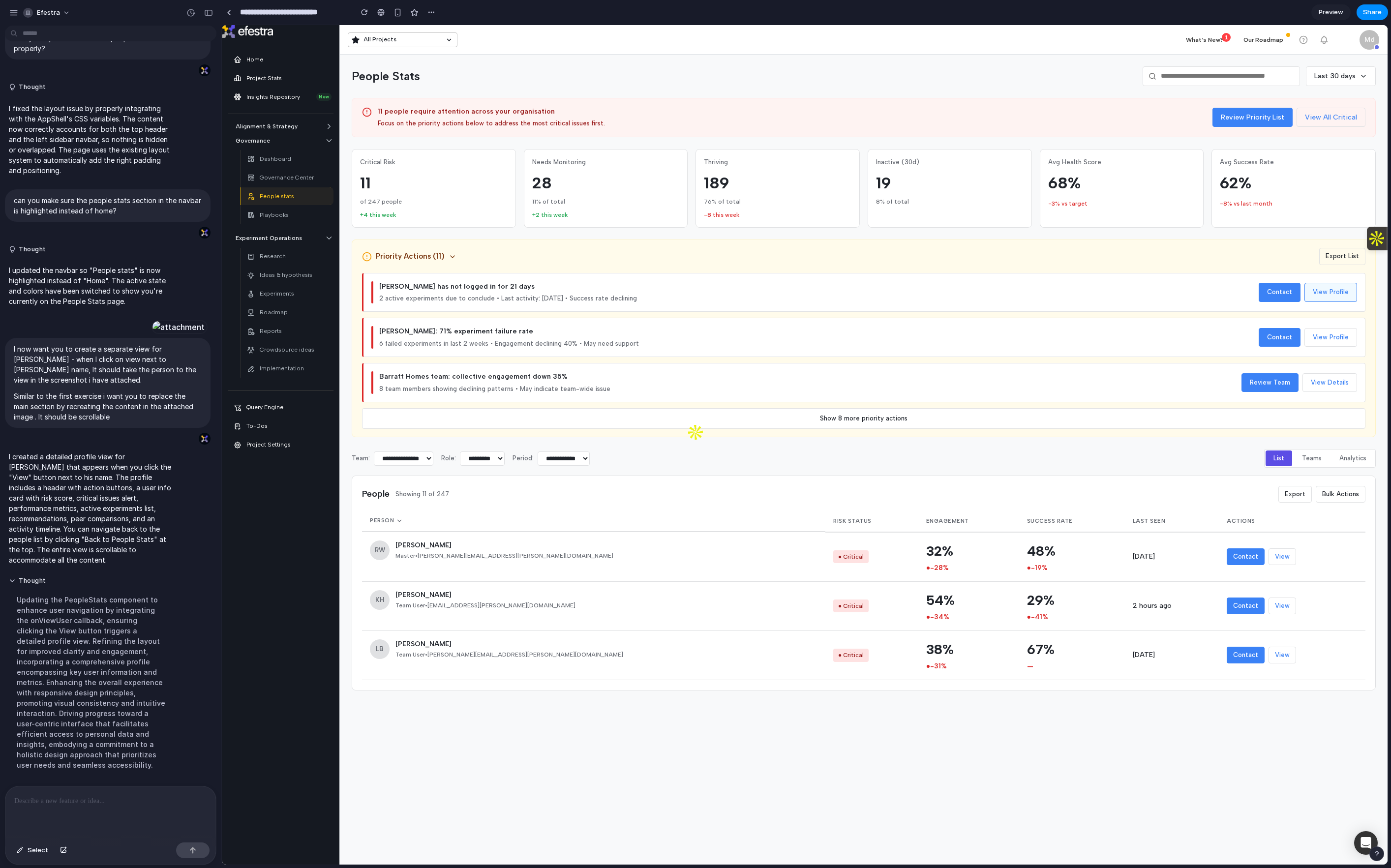
click at [1050, 293] on button "View Profile" at bounding box center [1331, 292] width 53 height 19
click at [1050, 560] on button "View" at bounding box center [1282, 556] width 27 height 16
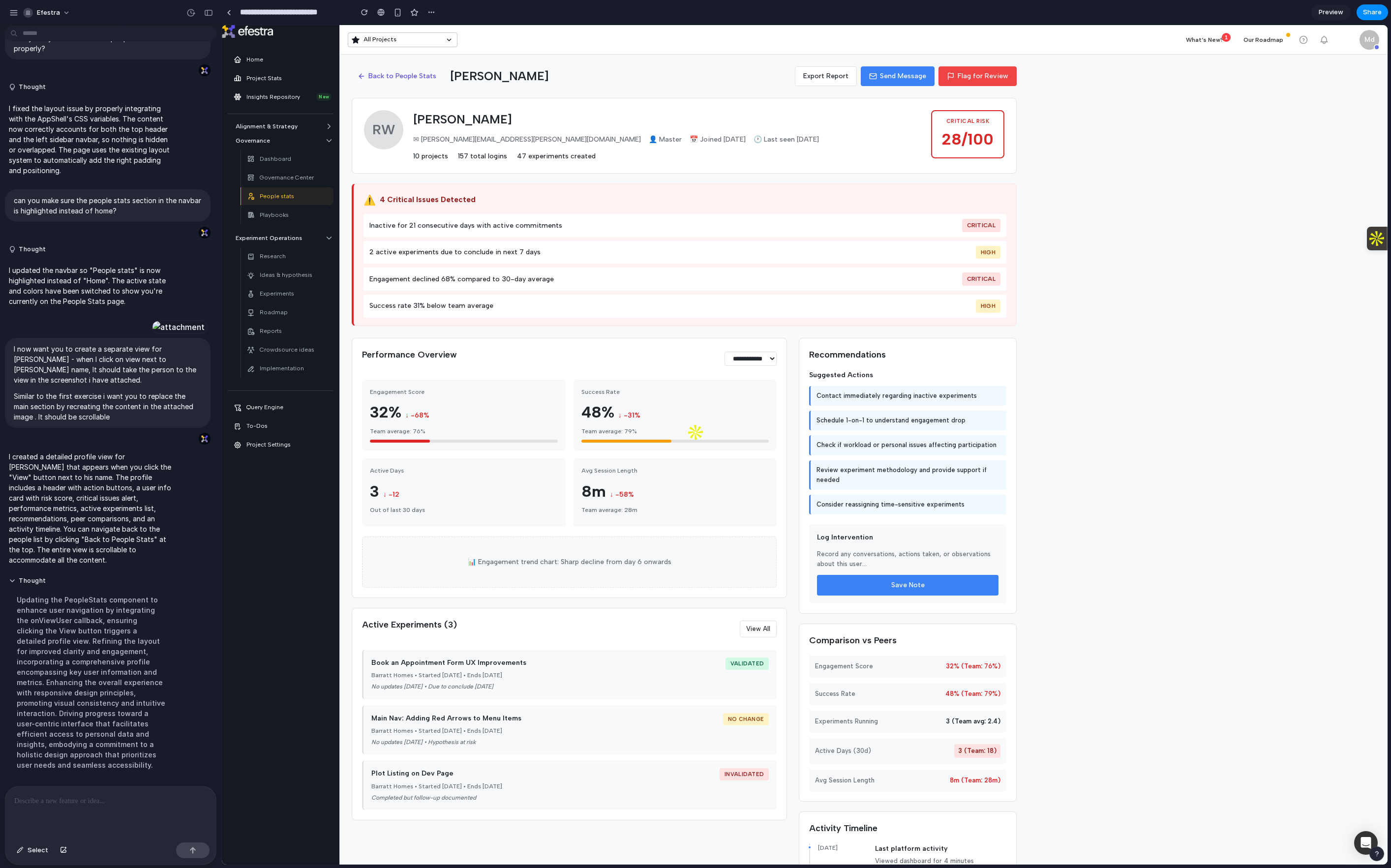
click at [905, 545] on div "Log Intervention Record any conversations, actions taken, or observations about…" at bounding box center [908, 564] width 198 height 79
click at [902, 555] on p "Record any conversations, actions taken, or observations about this user..." at bounding box center [908, 559] width 182 height 20
click at [402, 76] on button "Back to People Stats" at bounding box center [397, 76] width 91 height 19
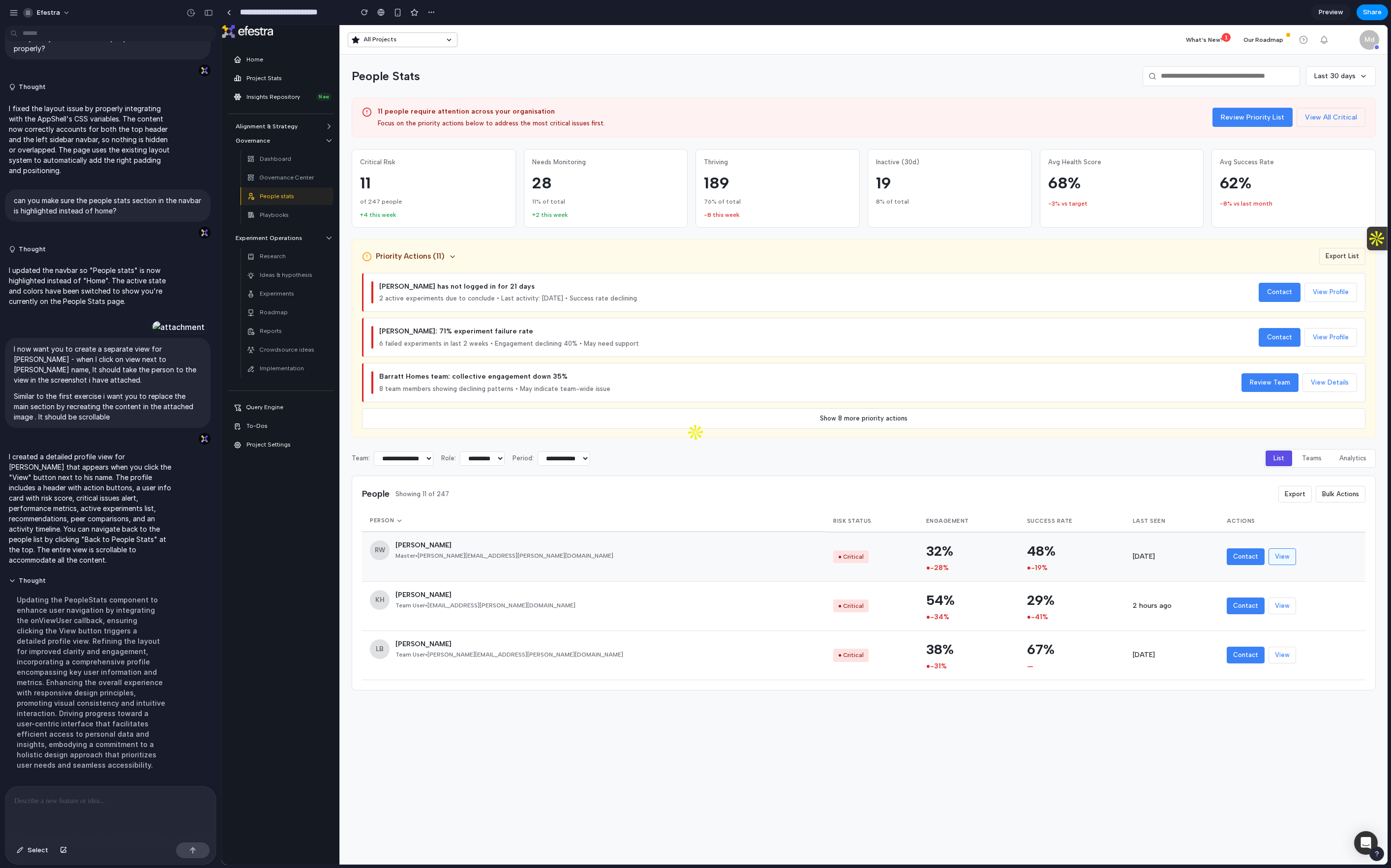
click at [1050, 551] on button "View" at bounding box center [1282, 556] width 27 height 16
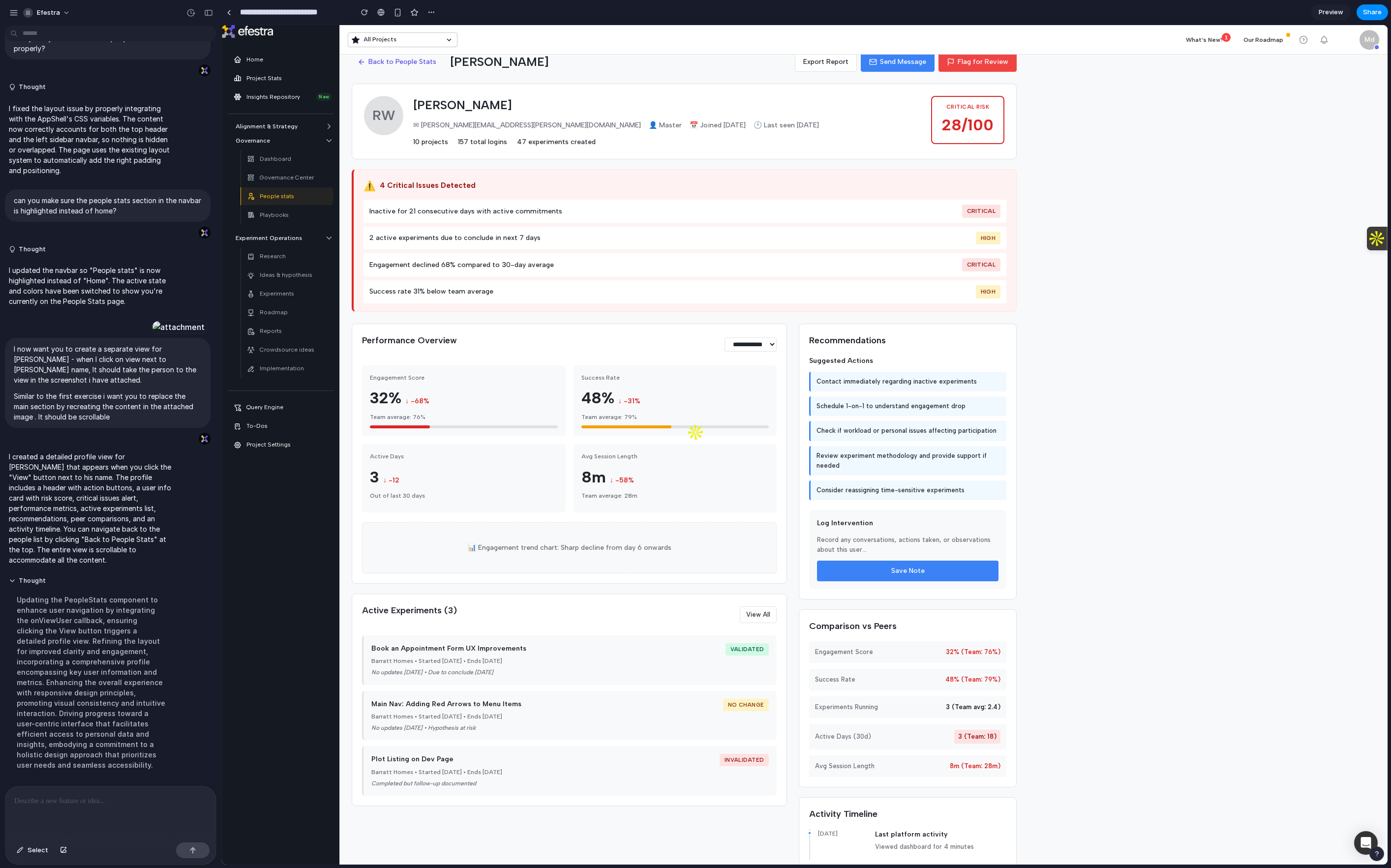
scroll to position [16, 0]
click at [64, 13] on button "Efestra" at bounding box center [47, 12] width 56 height 16
click at [135, 110] on span "Neutral dark" at bounding box center [128, 114] width 39 height 10
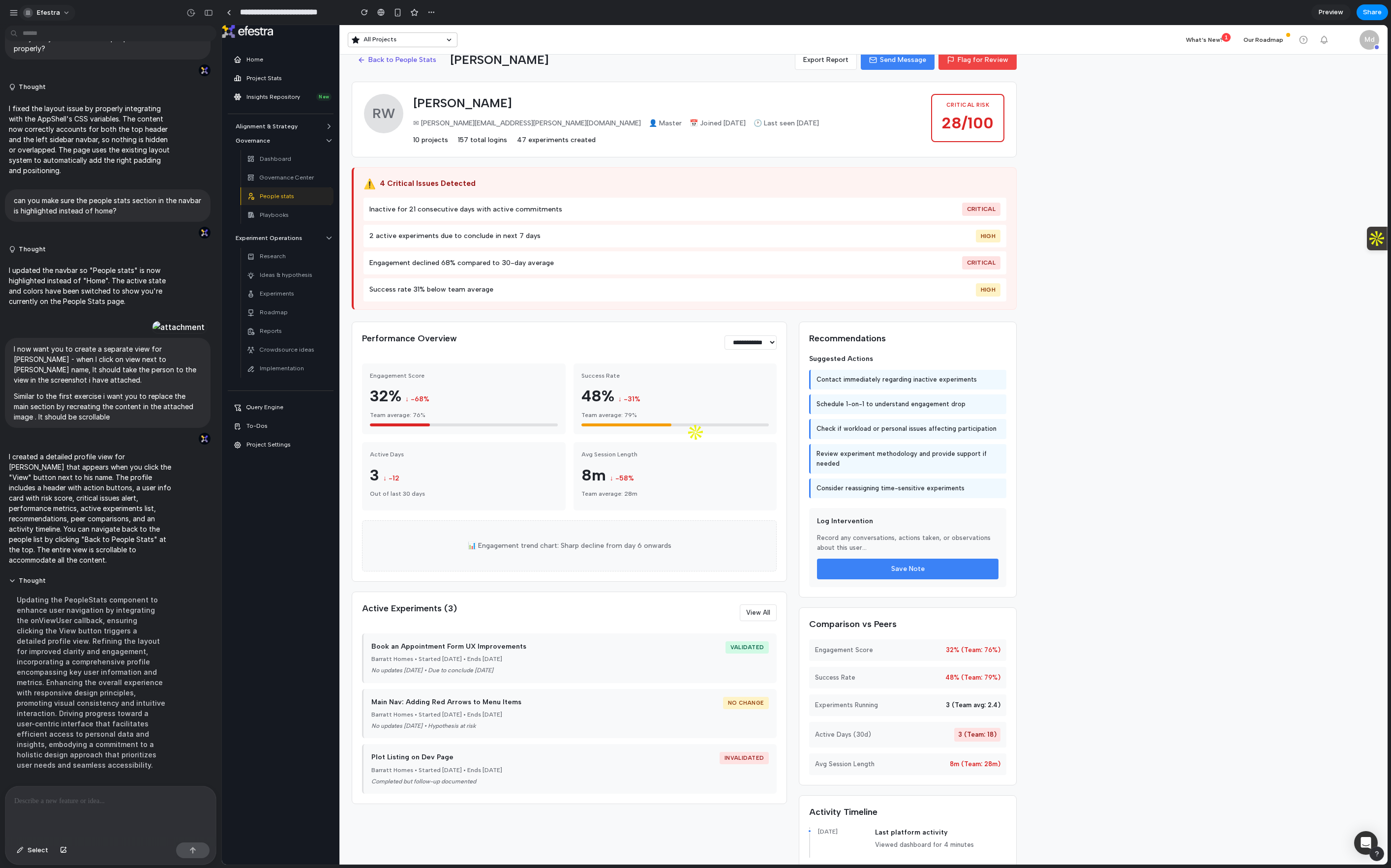
click at [49, 14] on span "Efestra" at bounding box center [49, 13] width 23 height 10
click at [129, 129] on li "Forest" at bounding box center [137, 129] width 64 height 16
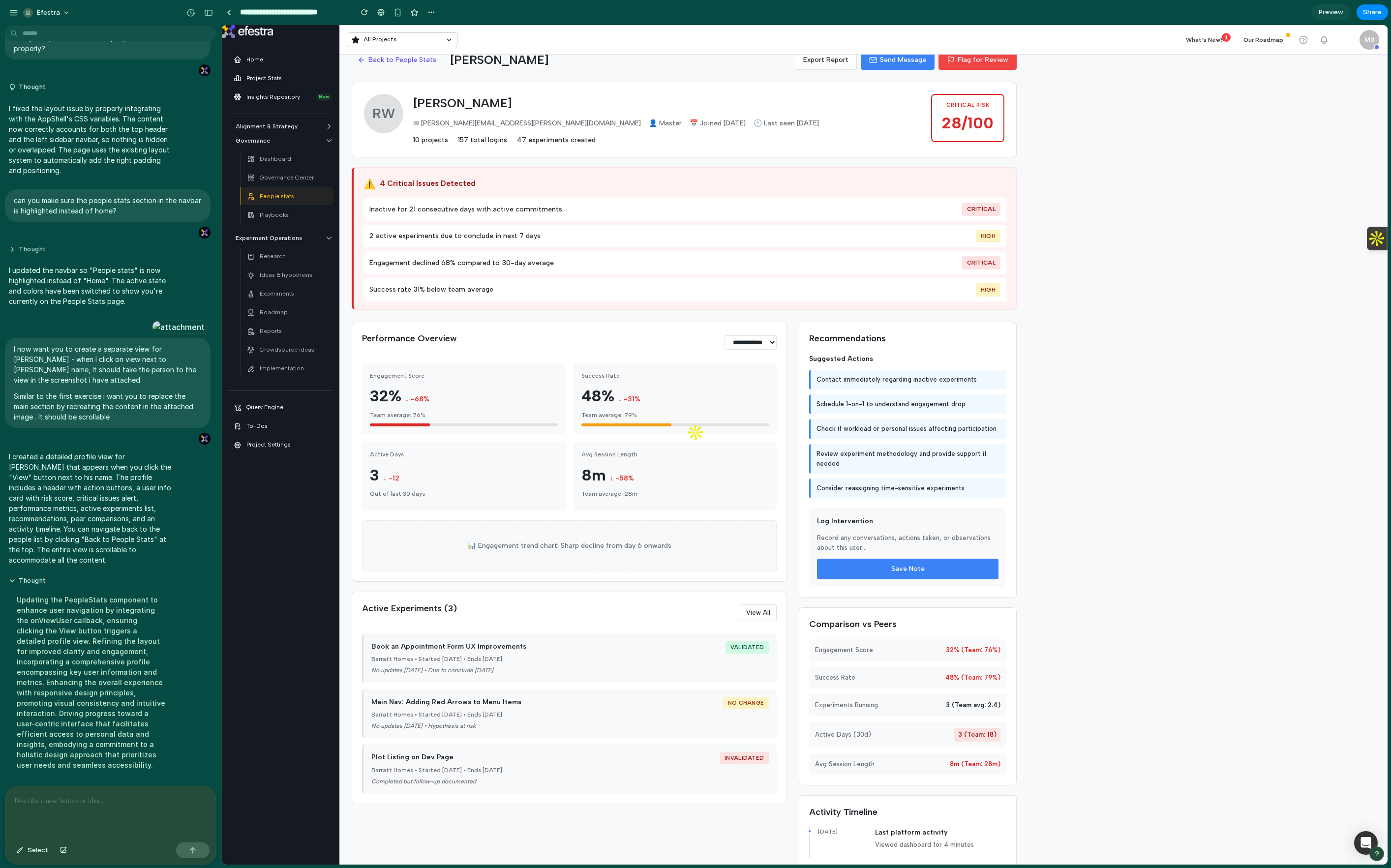
scroll to position [619, 0]
click at [15, 12] on div "button" at bounding box center [13, 12] width 9 height 9
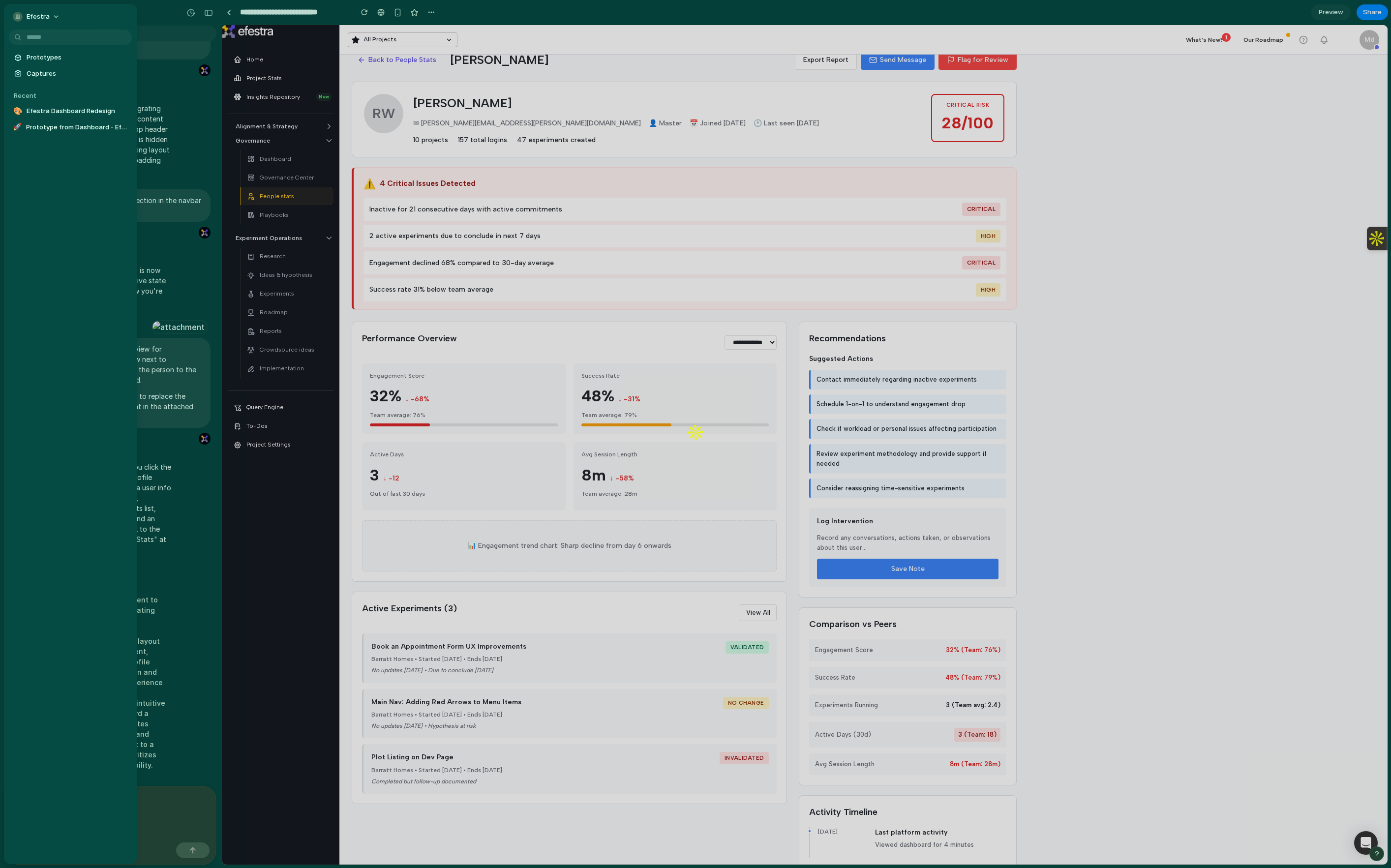
click at [322, 19] on div at bounding box center [696, 434] width 1391 height 868
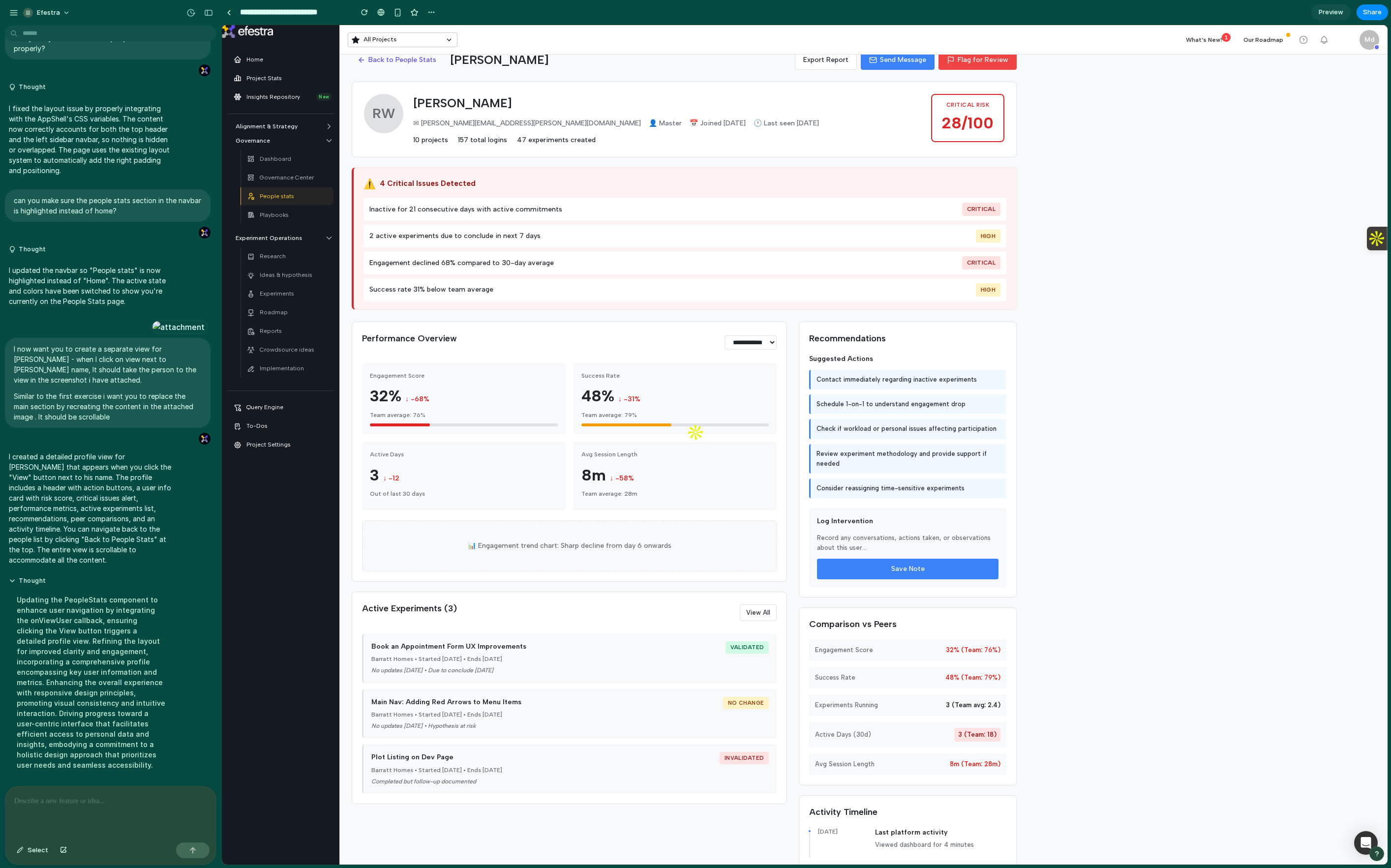
click at [323, 13] on input "**********" at bounding box center [293, 12] width 111 height 18
drag, startPoint x: 273, startPoint y: 12, endPoint x: 358, endPoint y: 11, distance: 85.0
click at [358, 11] on div "**********" at bounding box center [330, 12] width 217 height 18
type input "**********"
